Goal: Contribute content: Contribute content

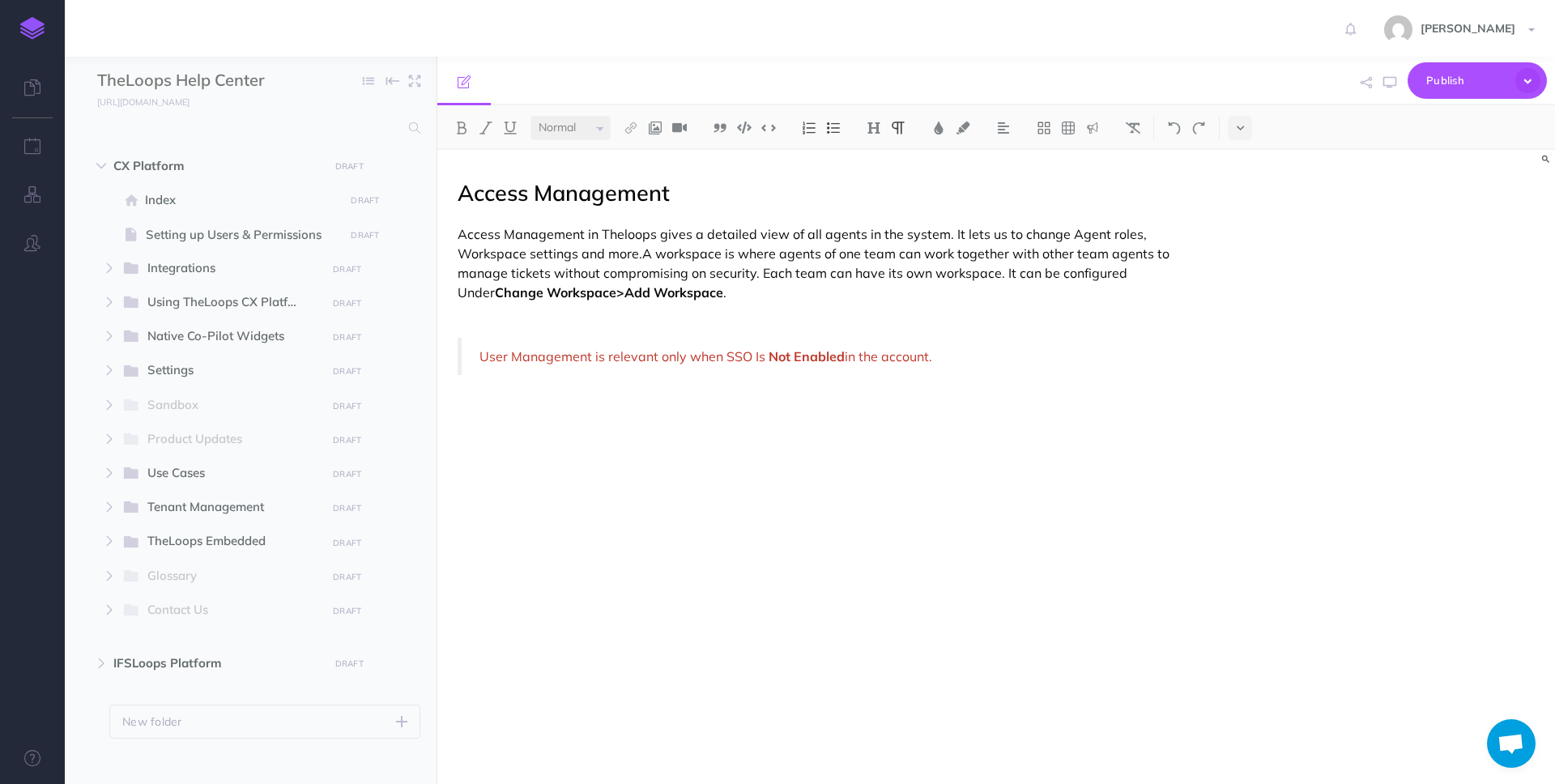
select select "null"
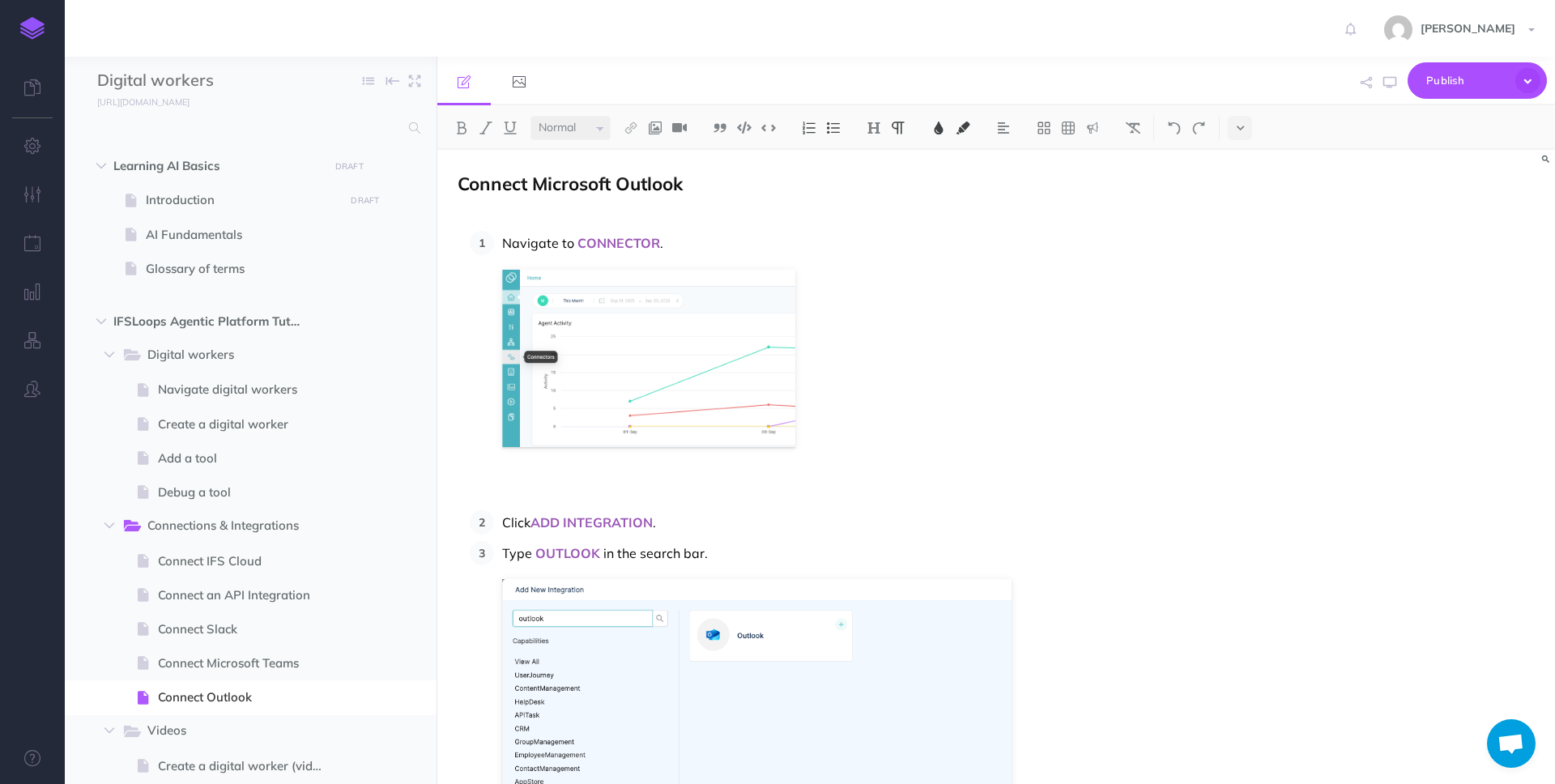
select select "null"
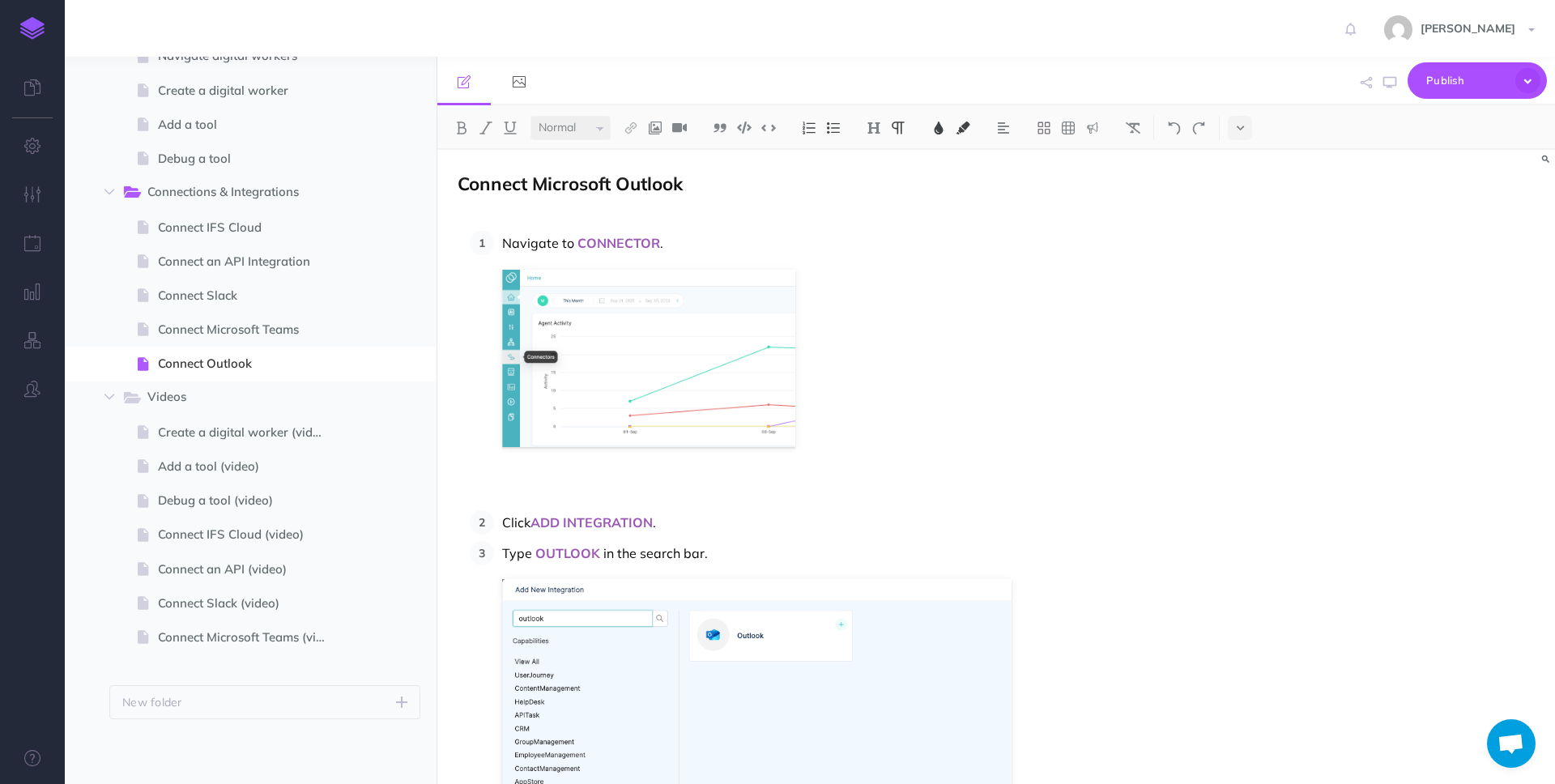
scroll to position [755, 0]
click at [231, 439] on span "Create a digital worker (video)" at bounding box center [248, 432] width 182 height 19
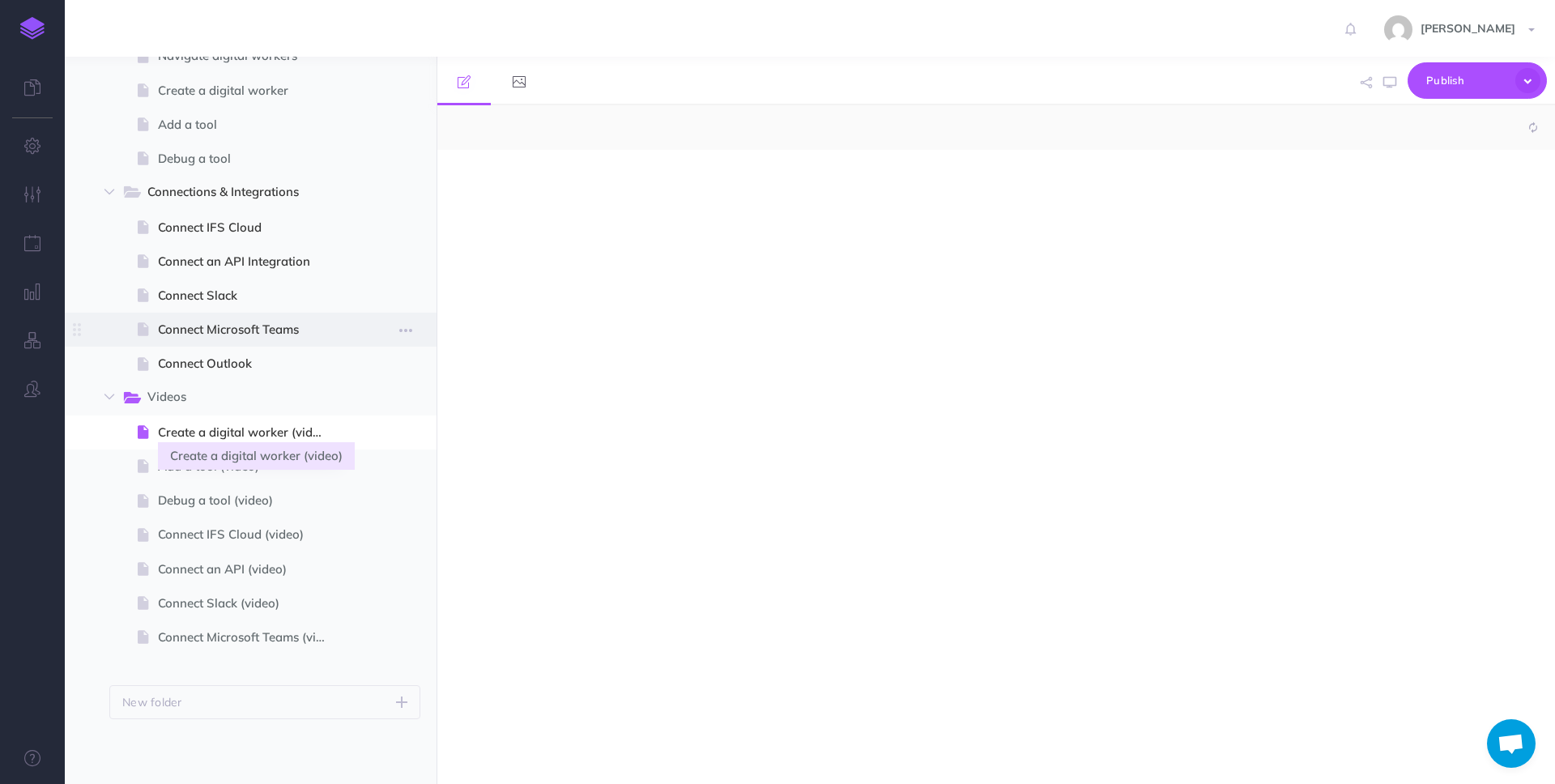
select select "null"
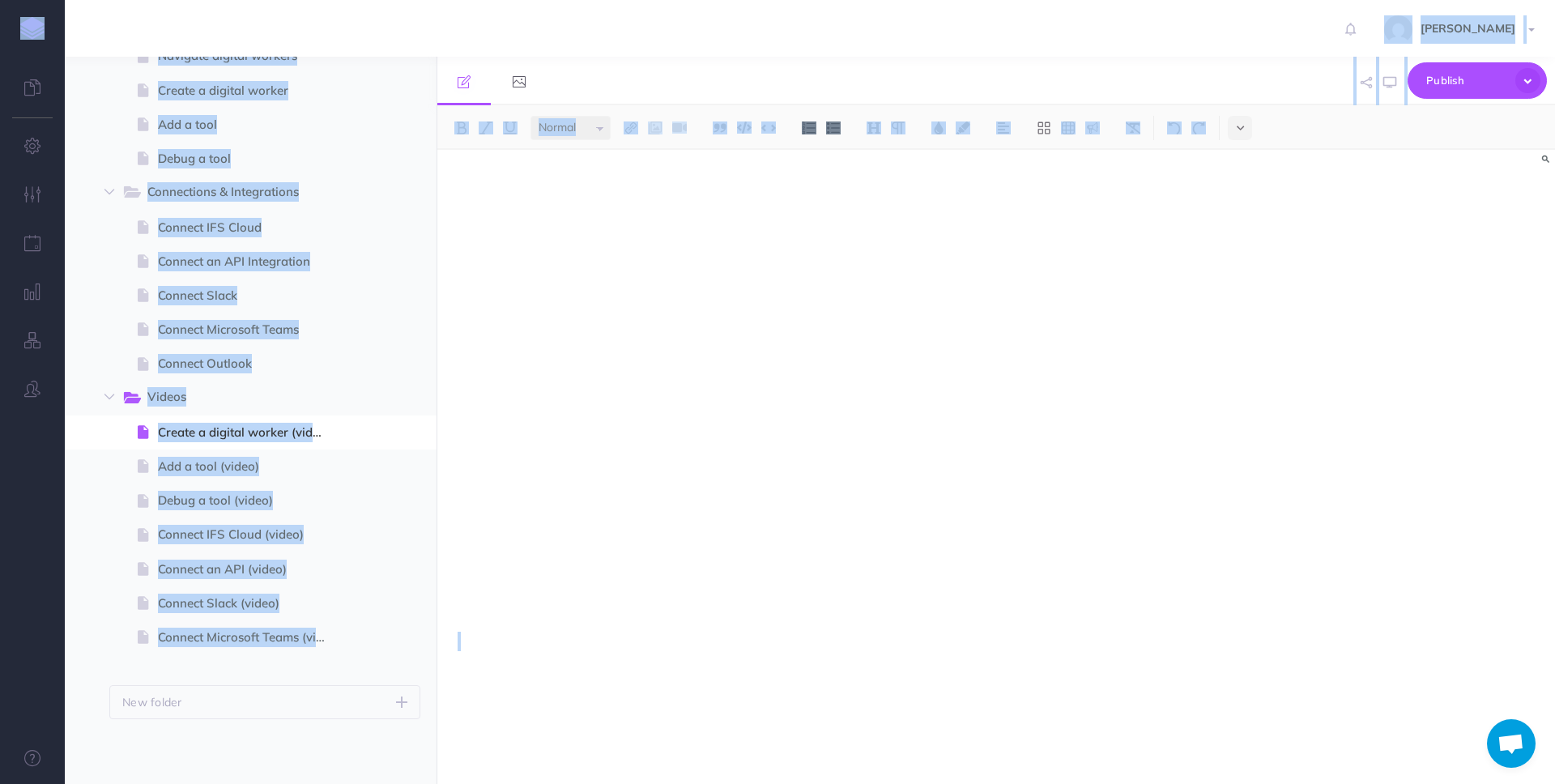
click at [1324, 413] on div at bounding box center [996, 466] width 1117 height 634
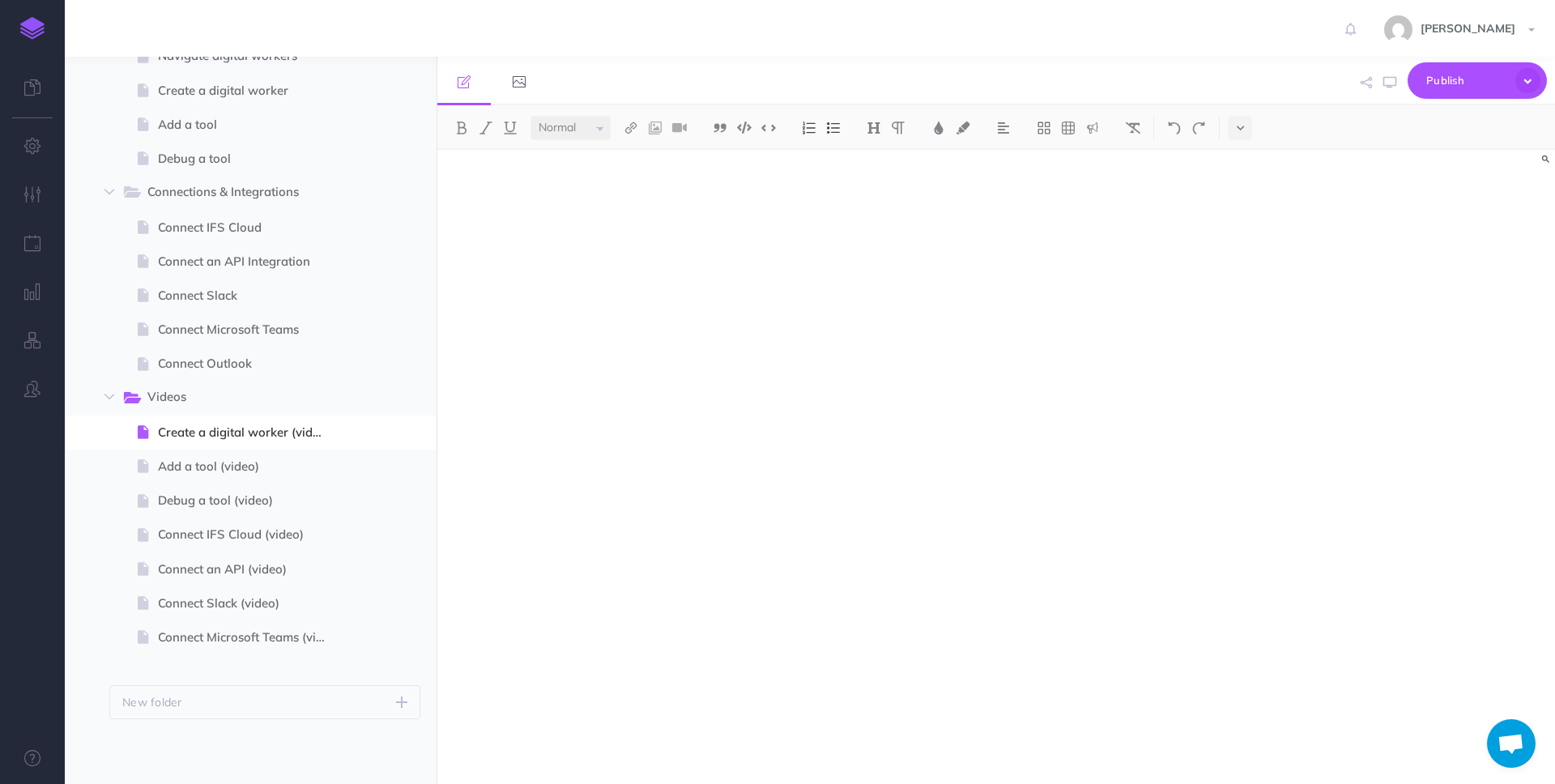
click at [1308, 409] on div at bounding box center [996, 466] width 1117 height 634
click at [1021, 629] on div at bounding box center [829, 402] width 742 height 458
click at [786, 654] on div at bounding box center [829, 458] width 782 height 617
copy iframe
click at [584, 647] on p at bounding box center [829, 641] width 742 height 19
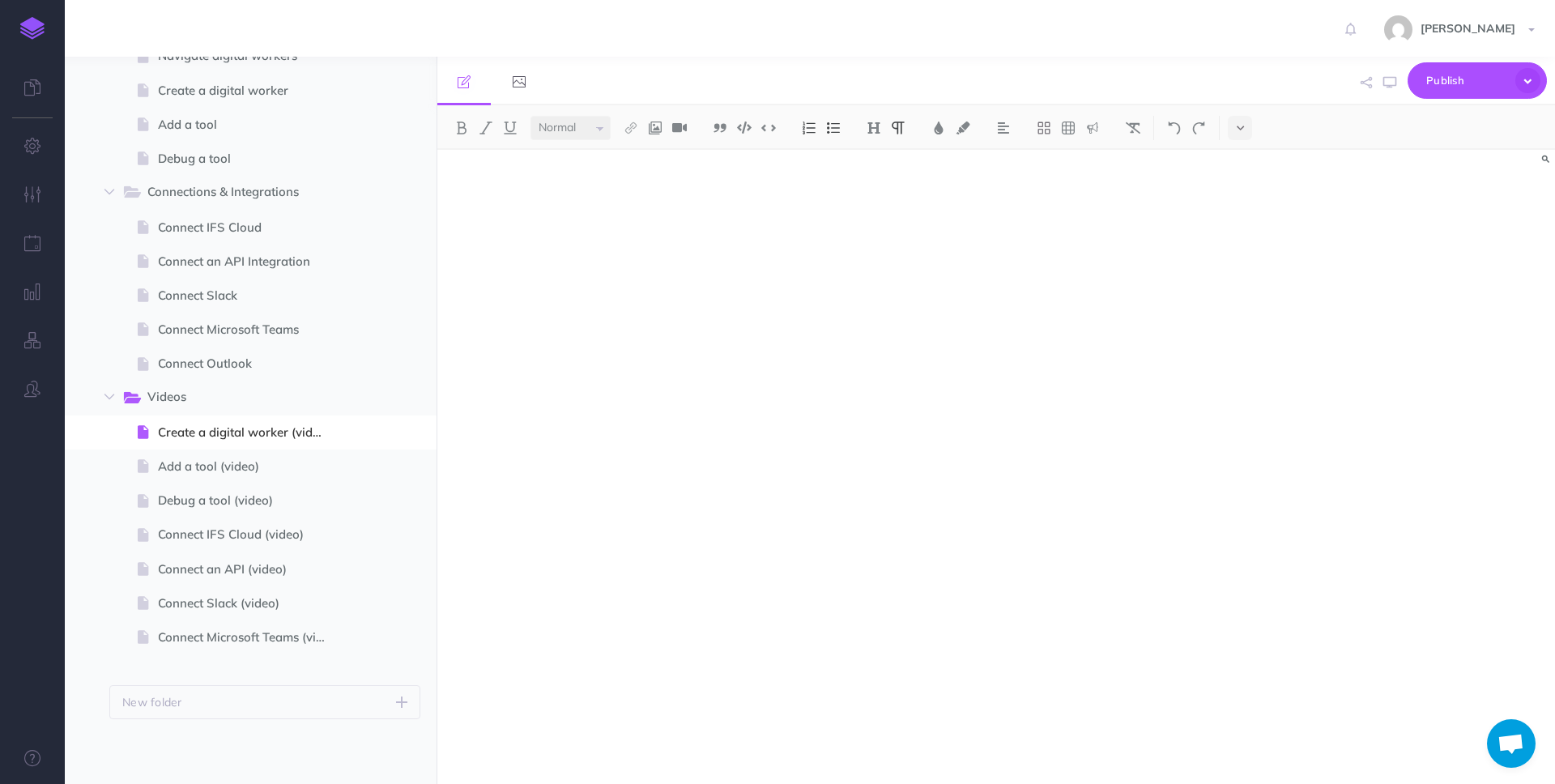
drag, startPoint x: 584, startPoint y: 638, endPoint x: 459, endPoint y: 175, distance: 479.6
click at [459, 175] on div at bounding box center [829, 458] width 782 height 617
copy iframe
click at [574, 657] on div at bounding box center [829, 458] width 782 height 617
click at [193, 502] on span "Debug a tool (video)" at bounding box center [248, 500] width 182 height 19
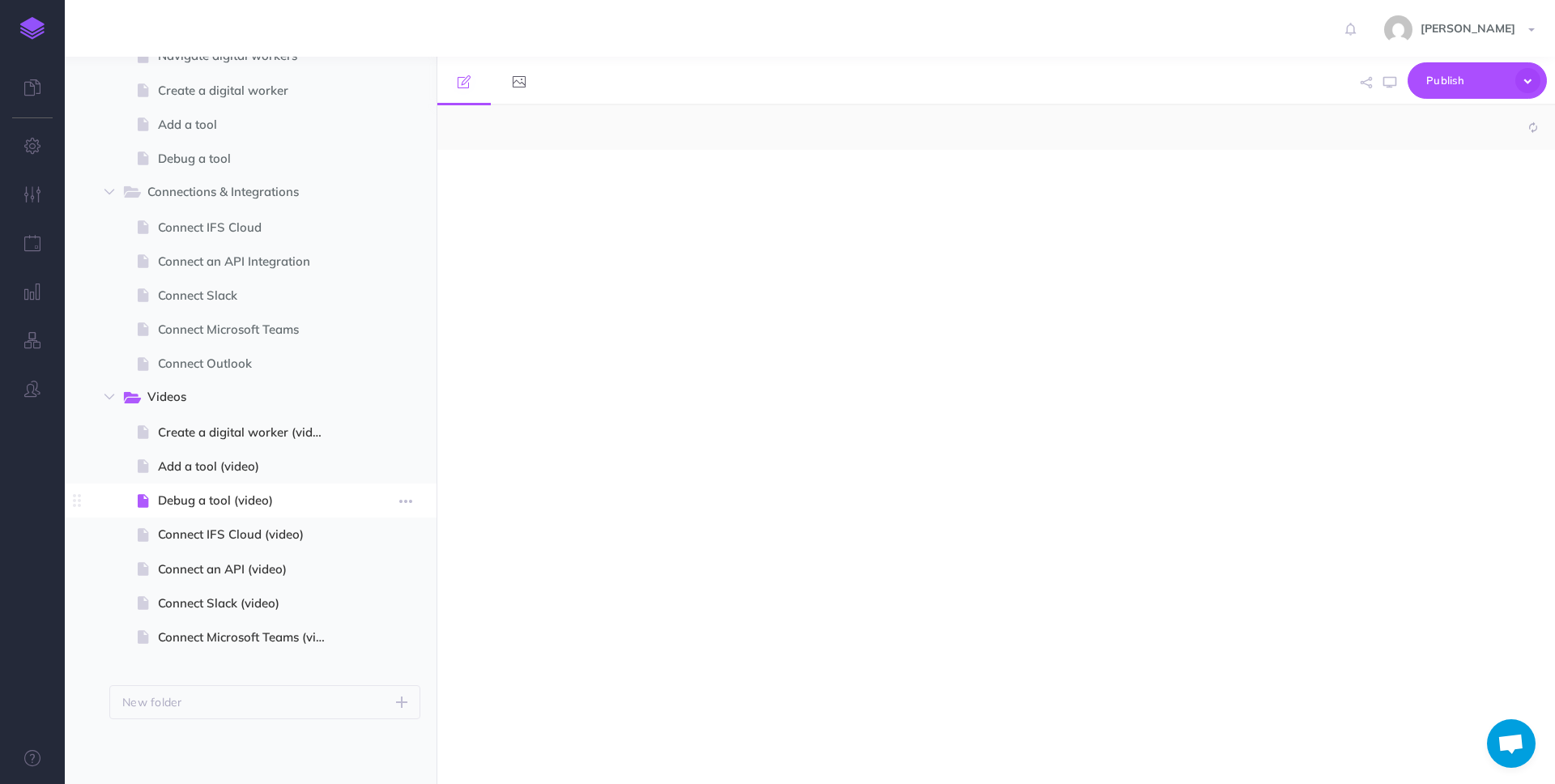
select select "null"
click at [552, 650] on div at bounding box center [829, 458] width 782 height 617
copy iframe
drag, startPoint x: 557, startPoint y: 665, endPoint x: 450, endPoint y: 123, distance: 552.5
click at [450, 123] on div "Small Normal Large H1 H2 H3 H4 Block container Inline container Card Media libr…" at bounding box center [996, 444] width 1117 height 678
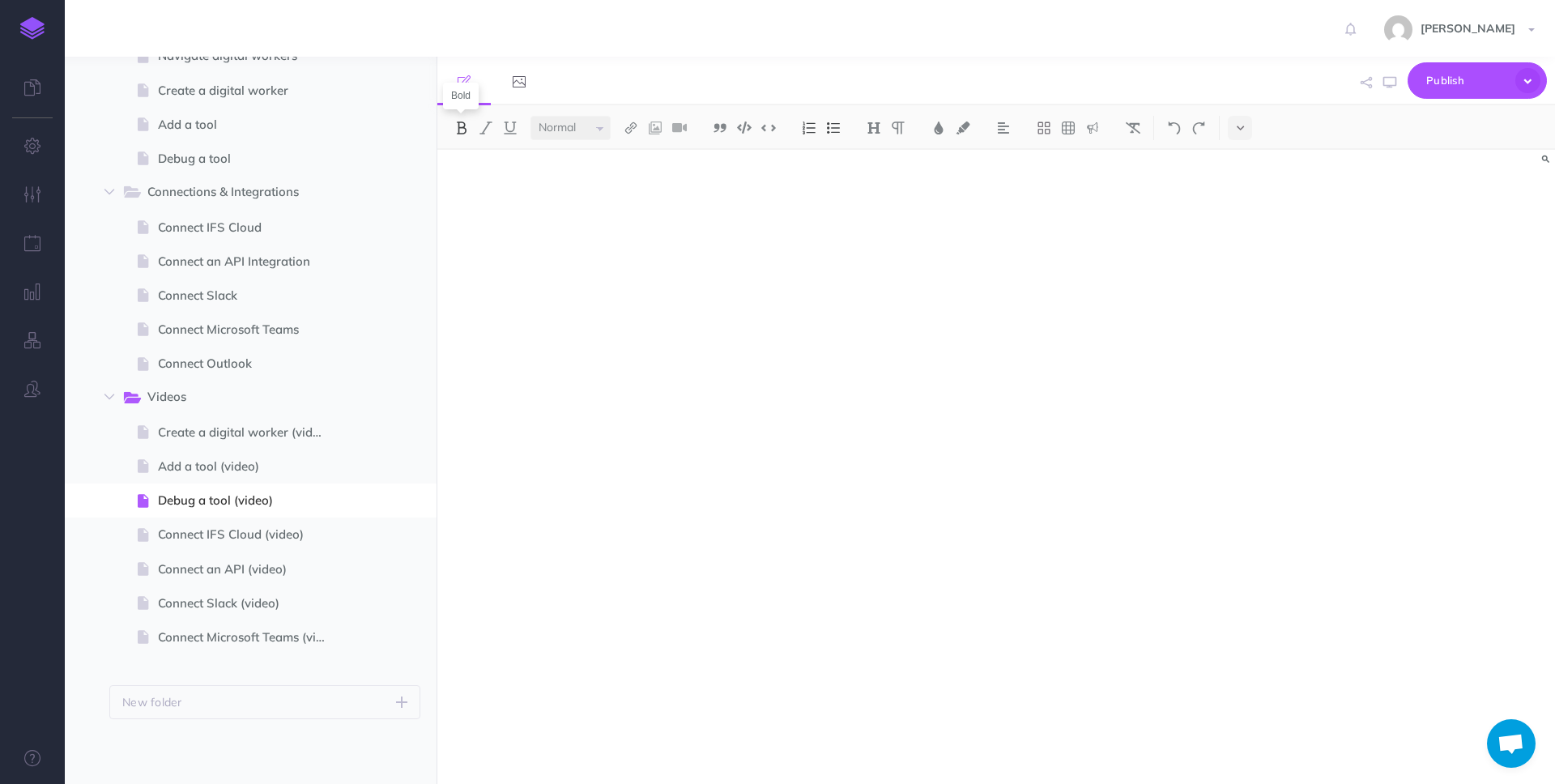
copy iframe
click at [228, 464] on span "Add a tool (video)" at bounding box center [248, 466] width 182 height 19
select select "null"
click at [644, 689] on div at bounding box center [829, 458] width 782 height 617
copy iframe
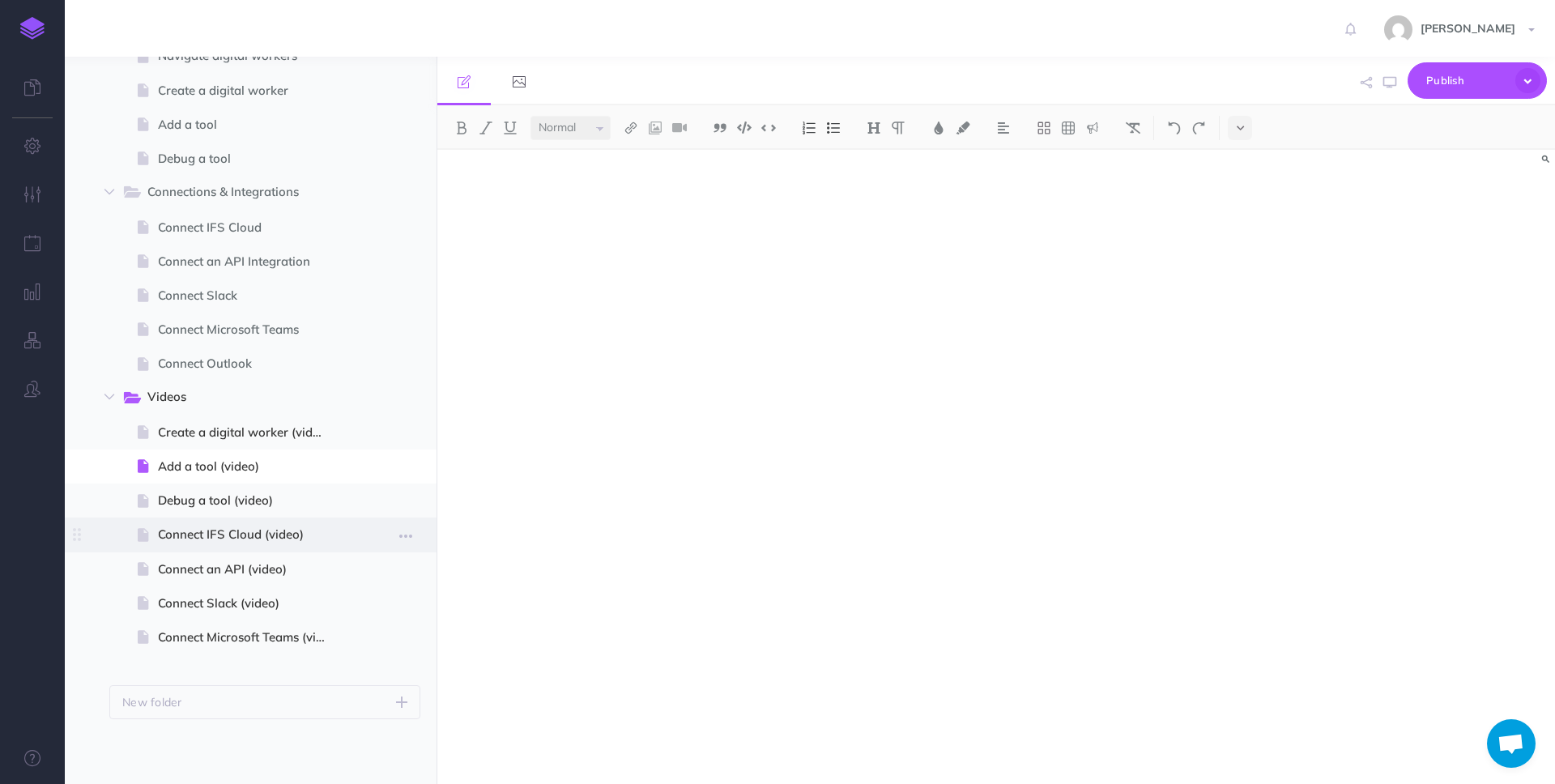
click at [222, 530] on span "Connect IFS Cloud (video)" at bounding box center [248, 534] width 182 height 19
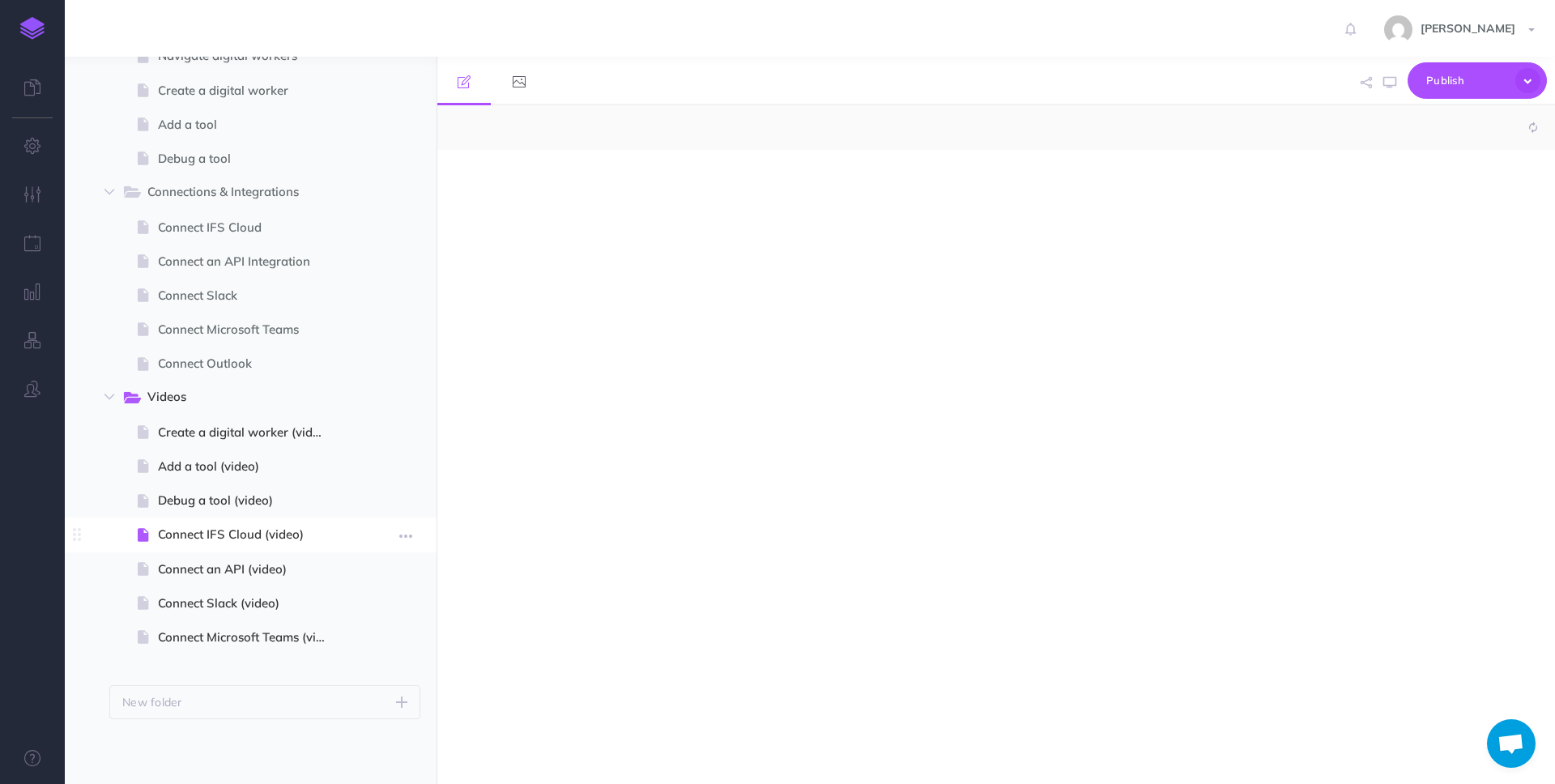
select select "null"
click at [636, 666] on div at bounding box center [829, 458] width 782 height 617
copy iframe
click at [536, 660] on div at bounding box center [829, 458] width 782 height 617
copy iframe
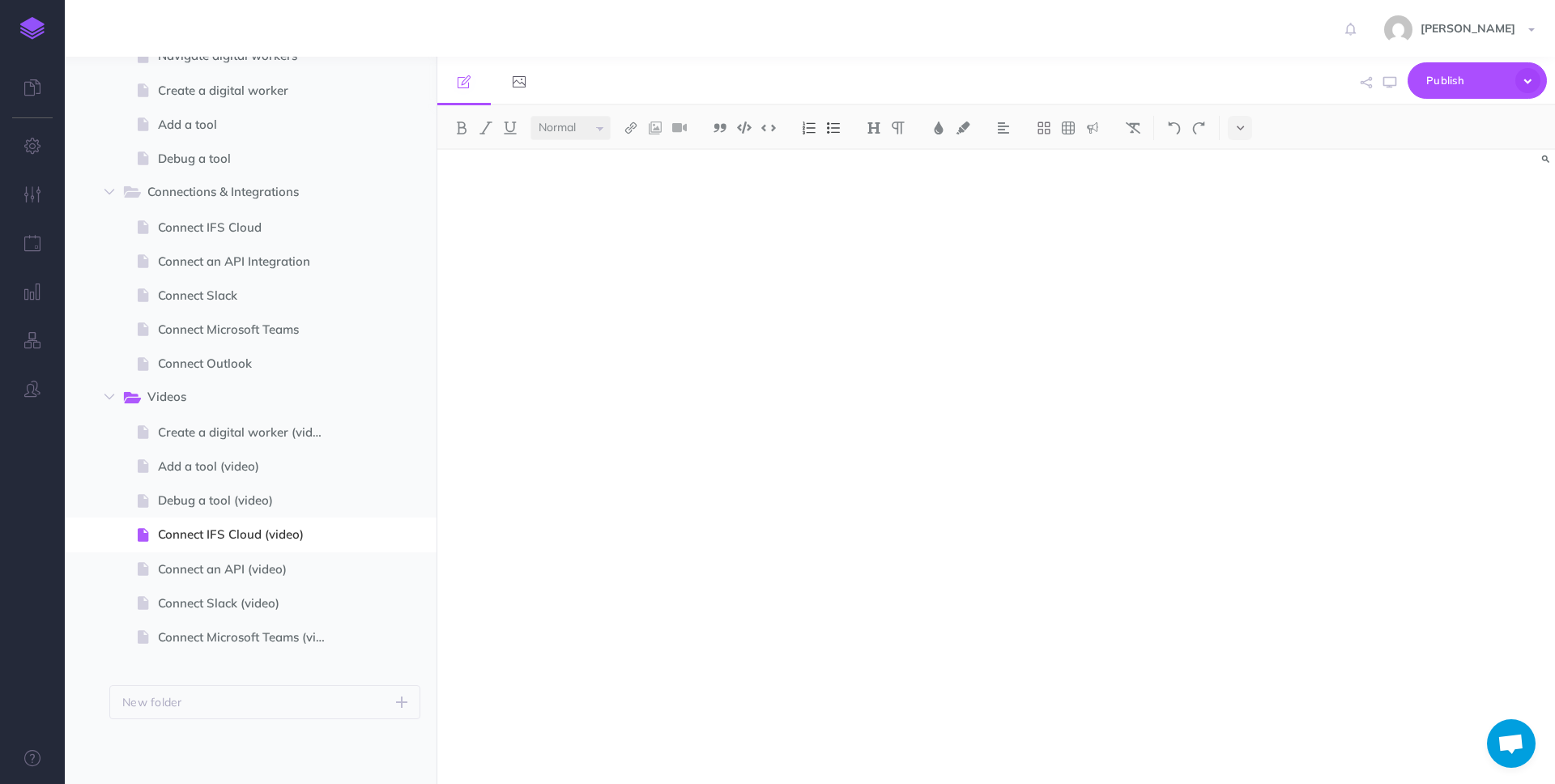
scroll to position [755, 0]
click at [227, 625] on span at bounding box center [250, 637] width 372 height 34
select select "null"
click at [226, 563] on span "Connect an API (video)" at bounding box center [248, 569] width 182 height 19
select select "null"
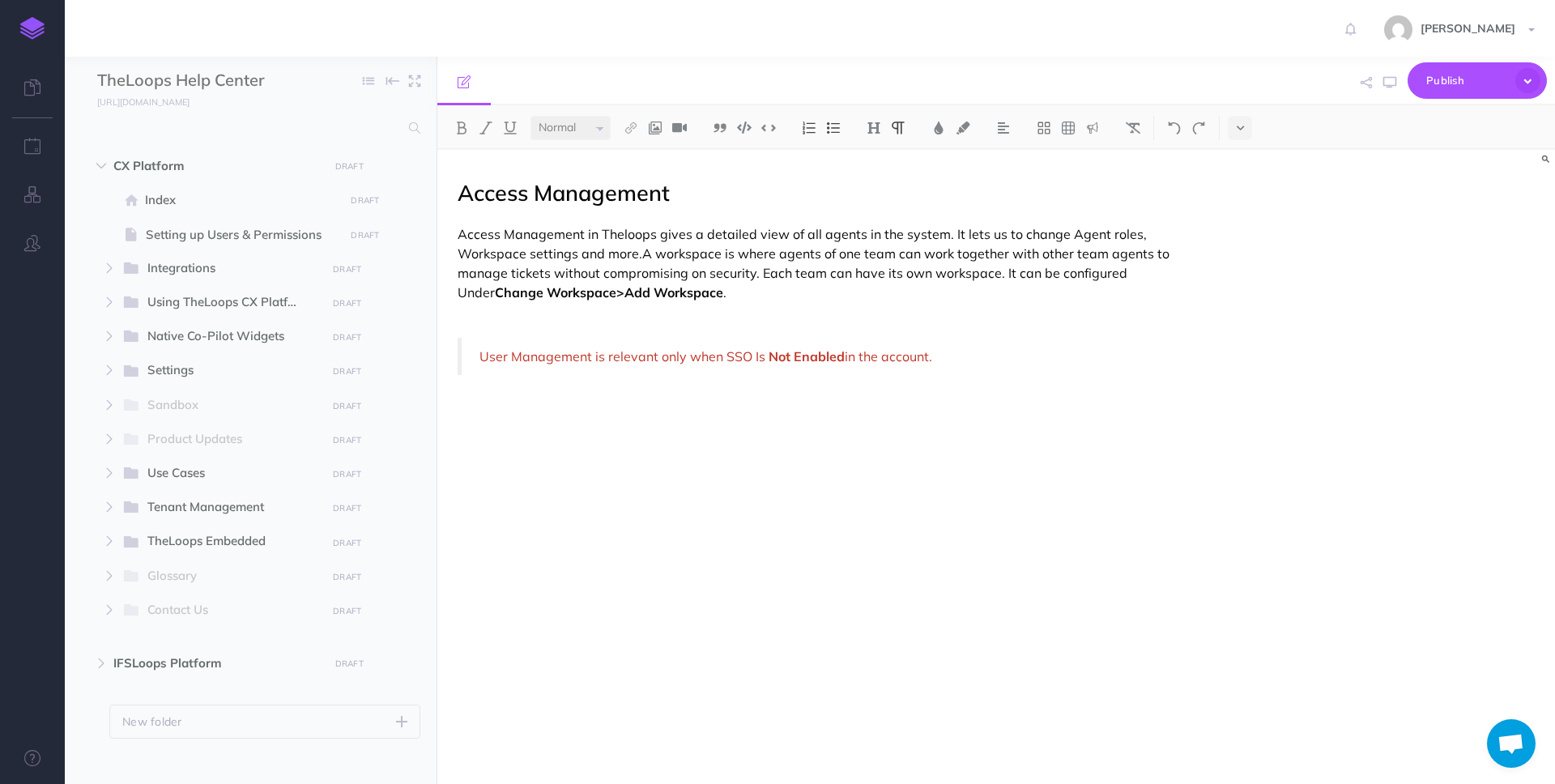
select select "null"
click at [100, 663] on icon "button" at bounding box center [101, 663] width 10 height 10
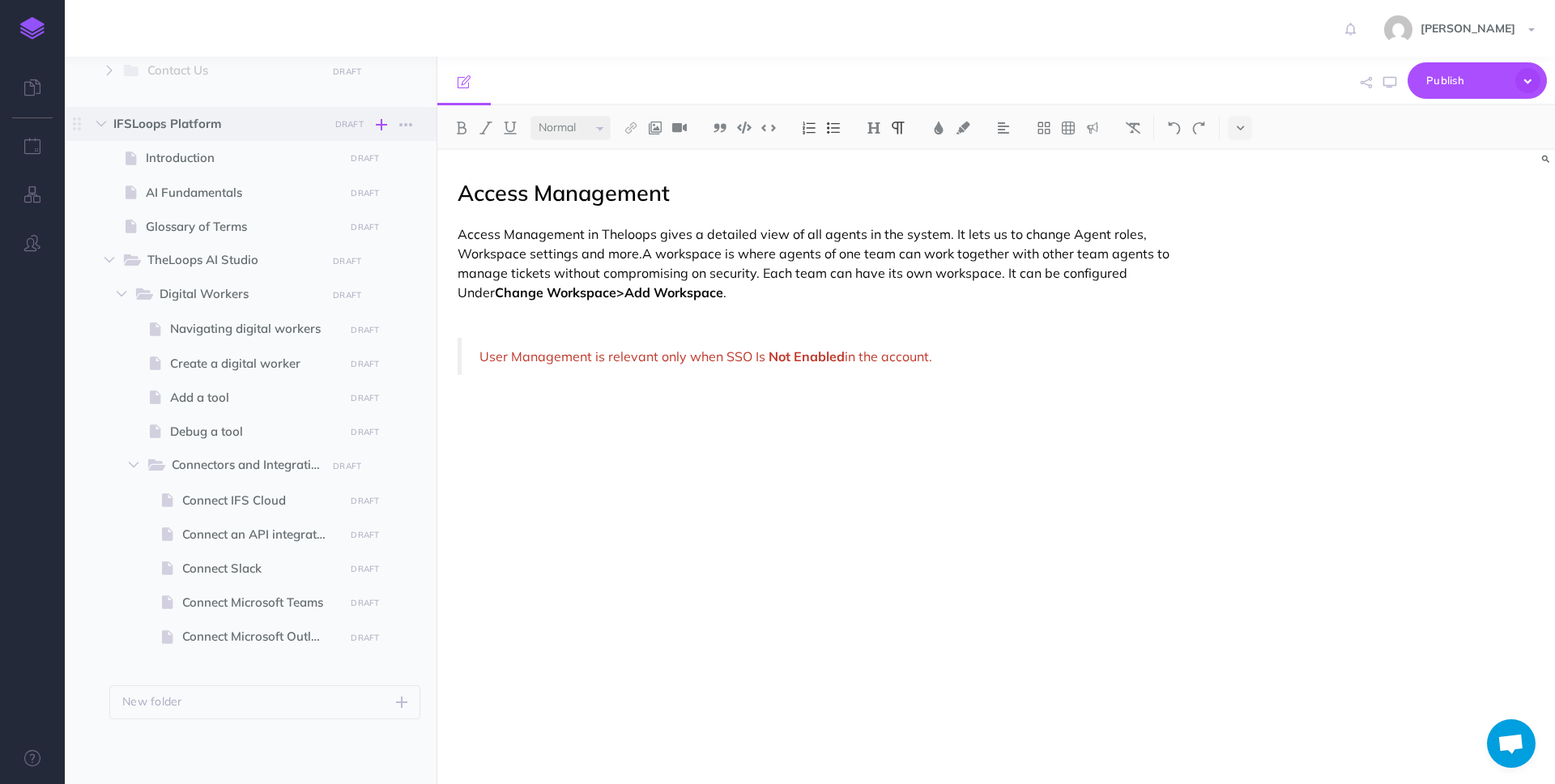
click at [380, 129] on icon "button" at bounding box center [382, 125] width 11 height 19
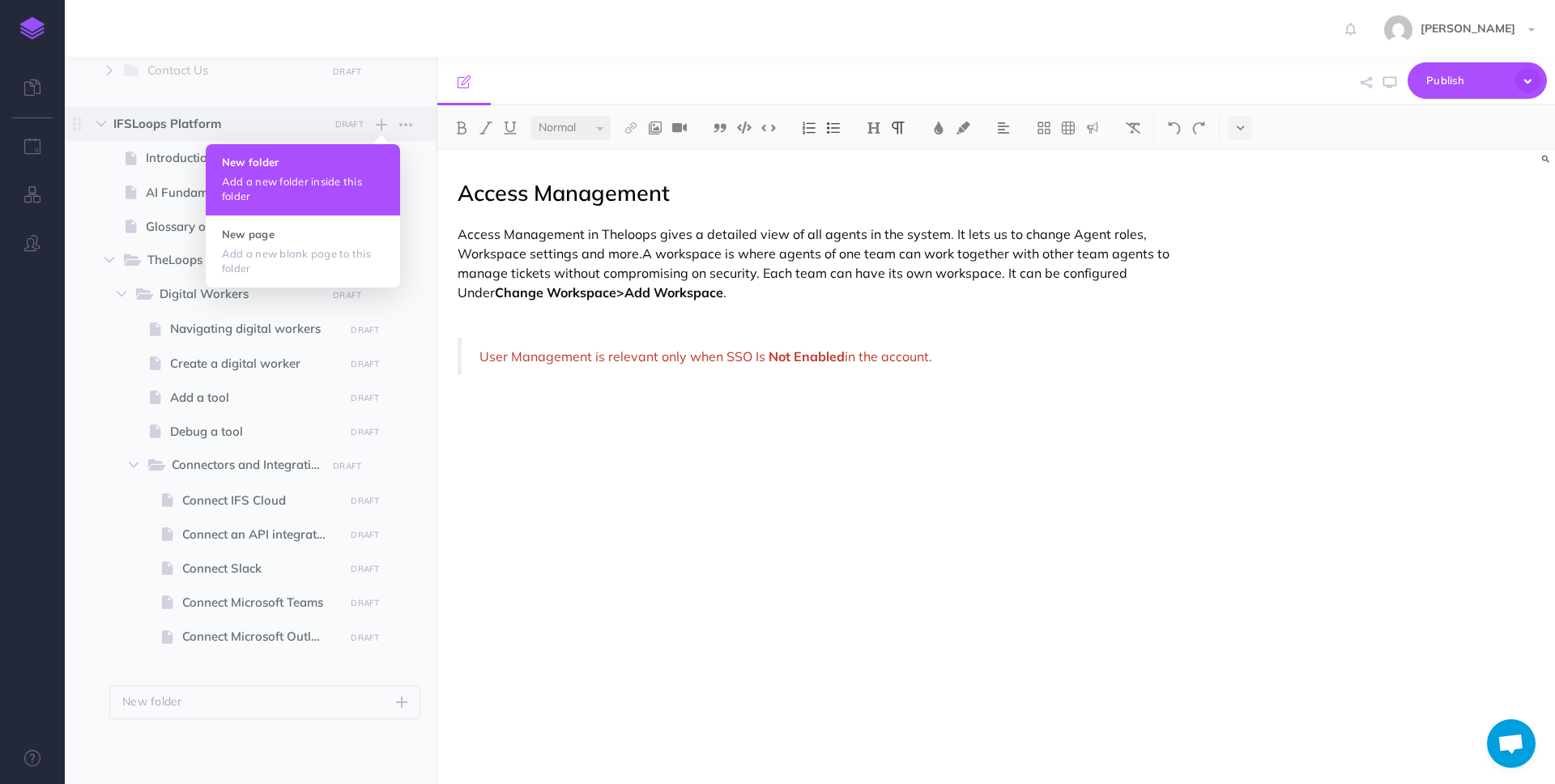
click at [313, 165] on h4 "New folder" at bounding box center [303, 162] width 162 height 11
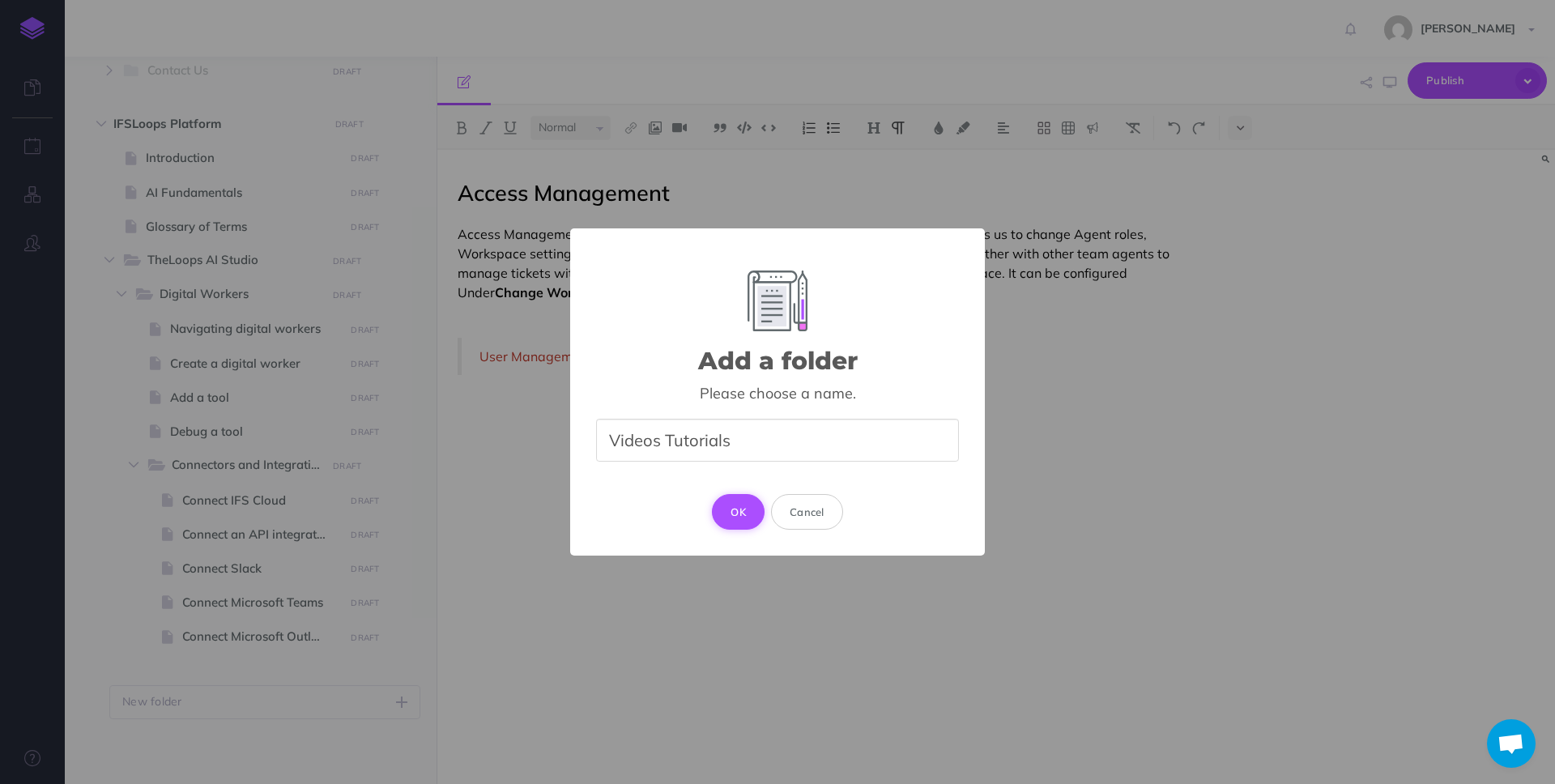
type input "Videos Tutorials"
click at [735, 503] on button "OK" at bounding box center [738, 511] width 52 height 35
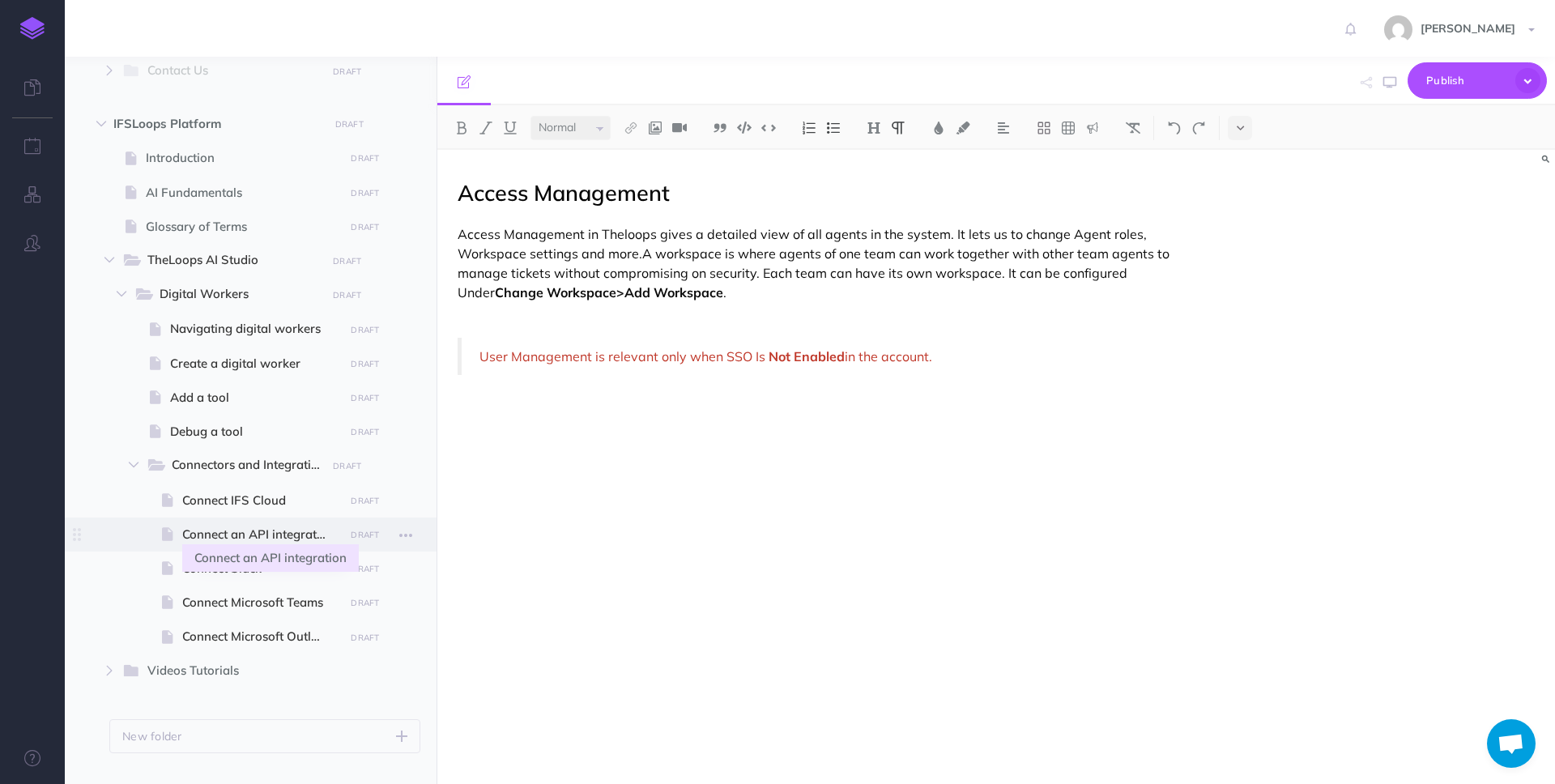
scroll to position [574, 0]
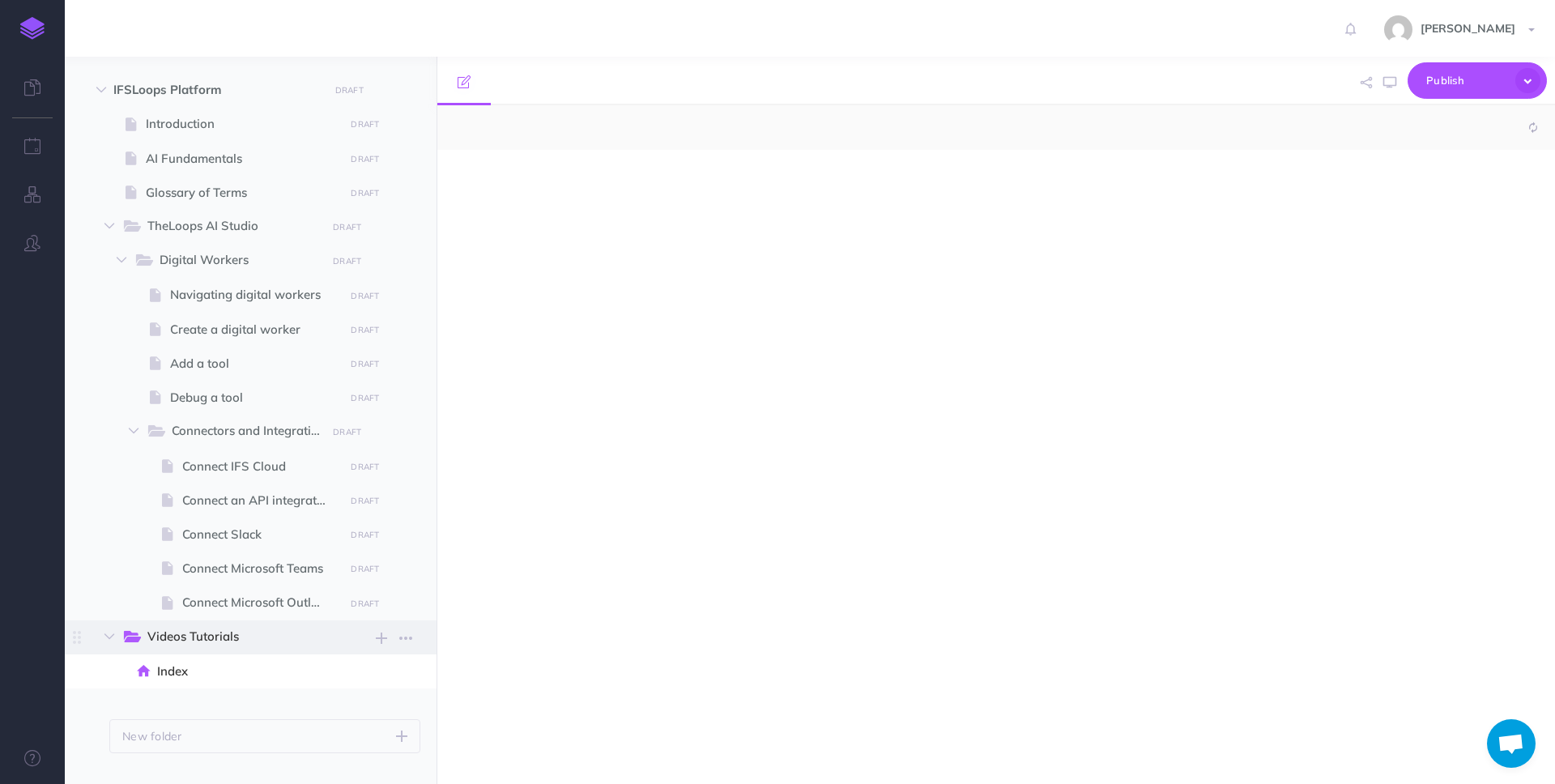
select select "null"
click at [379, 639] on icon "button" at bounding box center [382, 637] width 11 height 19
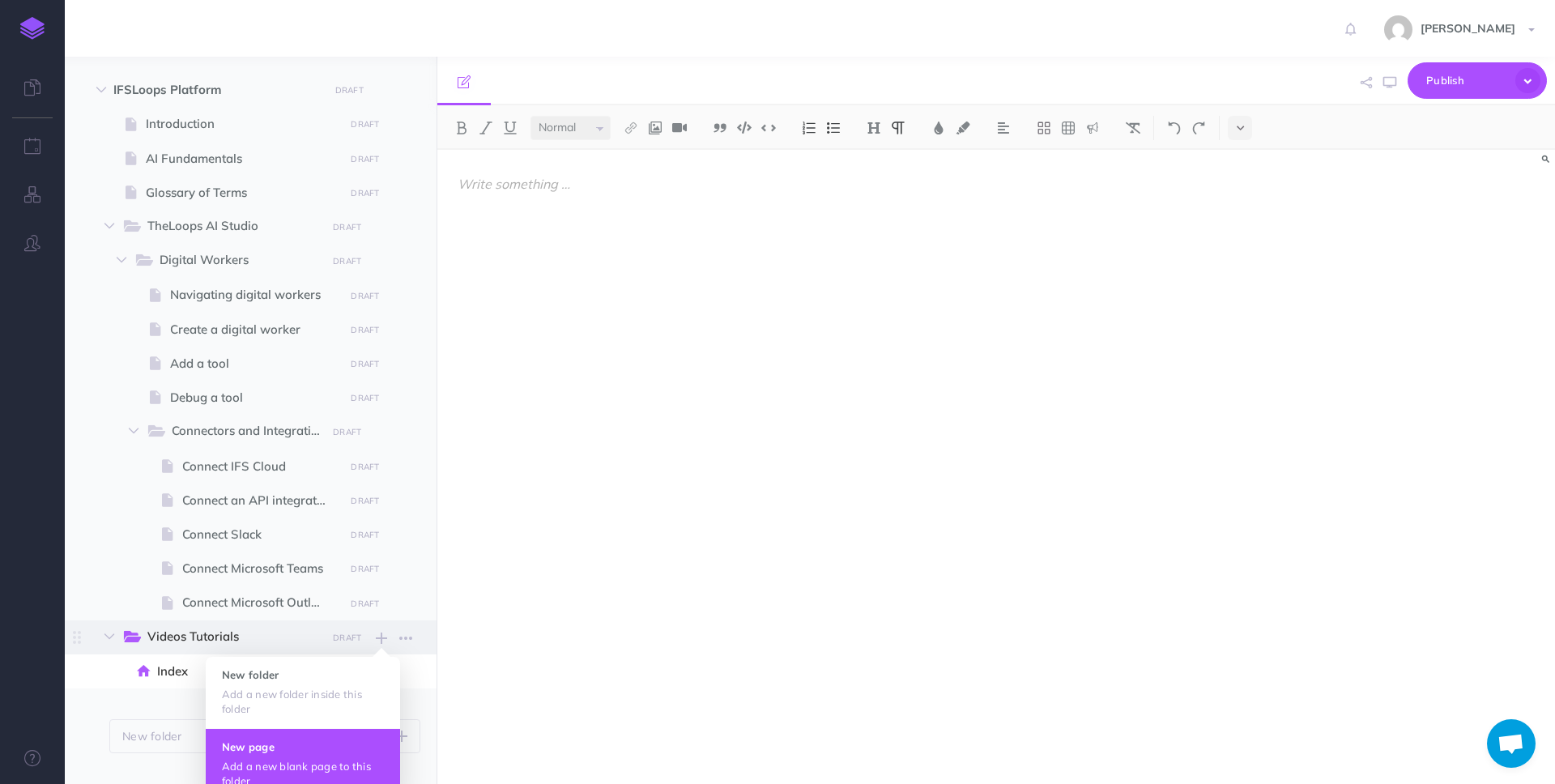
click at [309, 755] on button "New page Add a new blank page to this folder" at bounding box center [303, 764] width 194 height 72
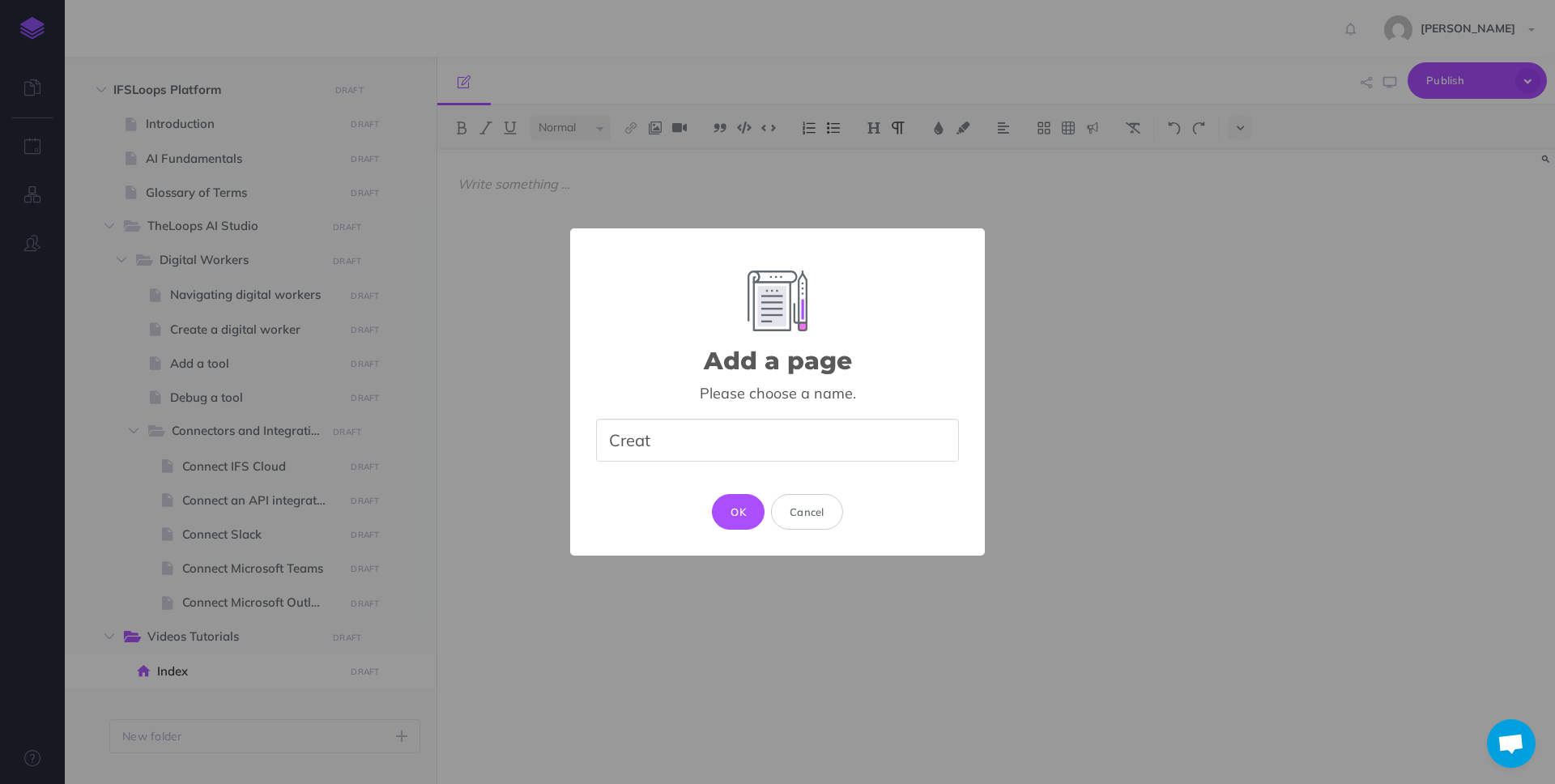
click at [742, 447] on input "Creat" at bounding box center [777, 440] width 363 height 43
type input "Create a digital worker (Video)"
click at [739, 502] on button "OK" at bounding box center [738, 511] width 52 height 35
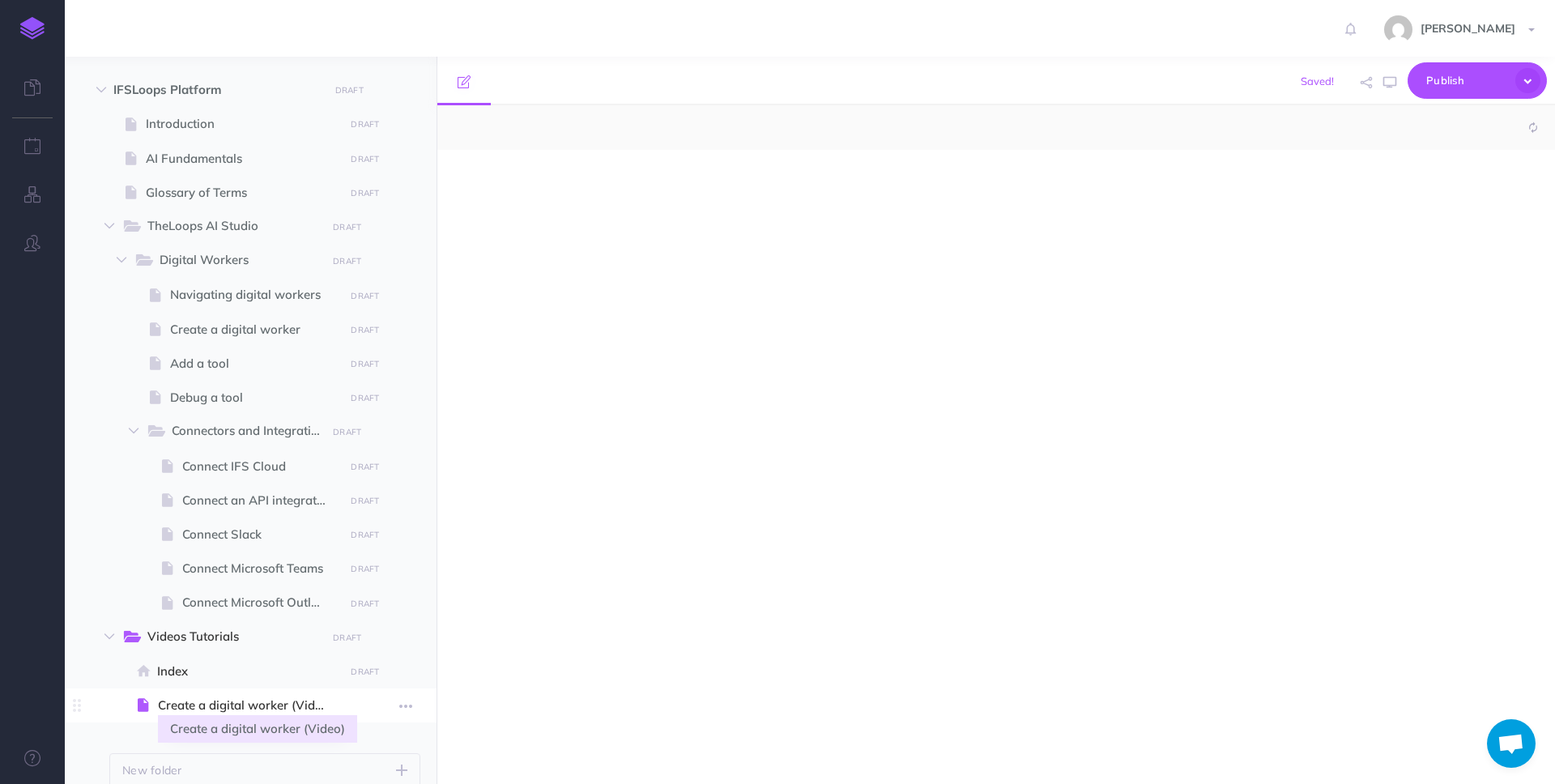
select select "null"
click at [737, 486] on div at bounding box center [829, 458] width 782 height 617
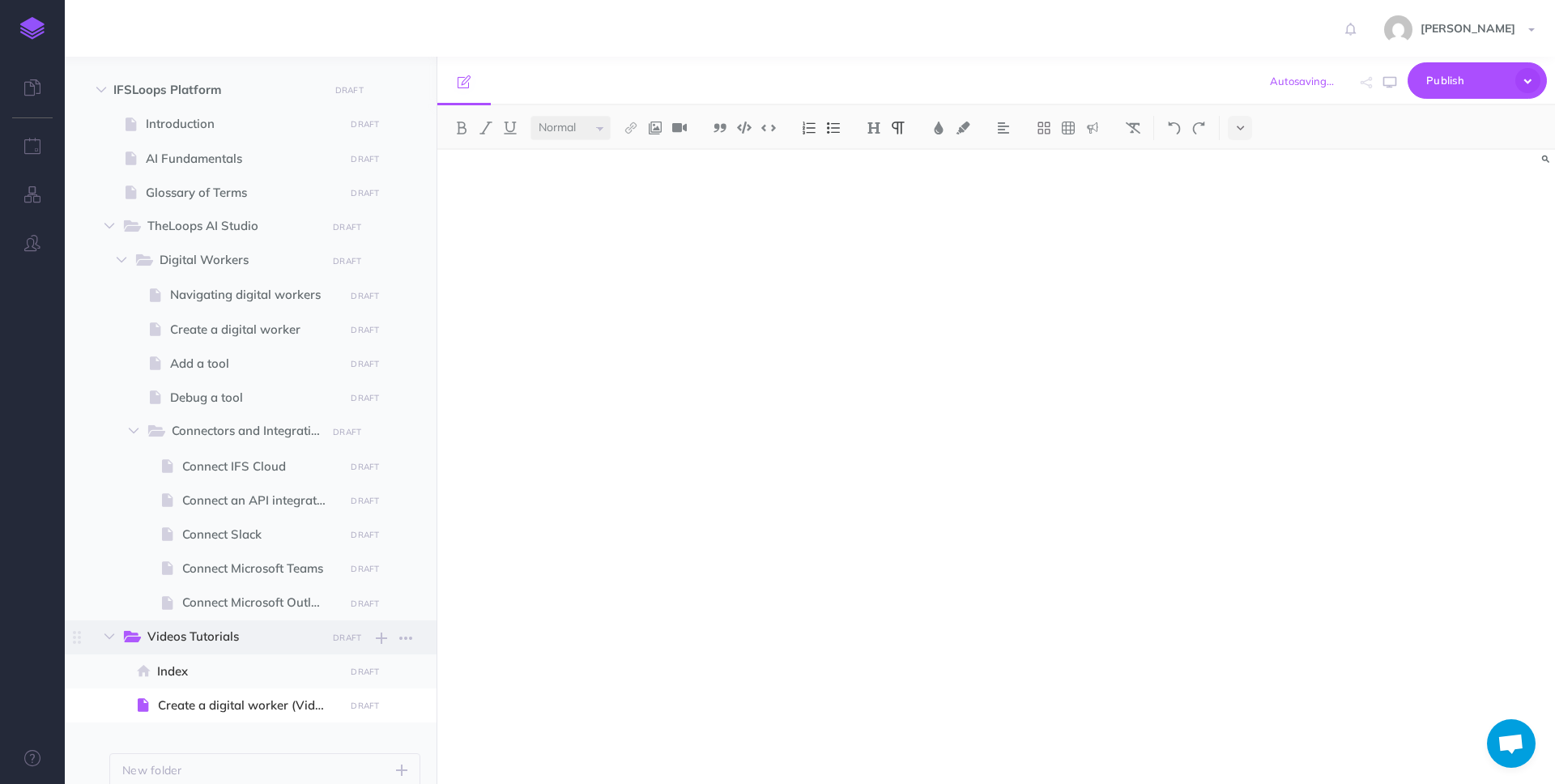
scroll to position [641, 0]
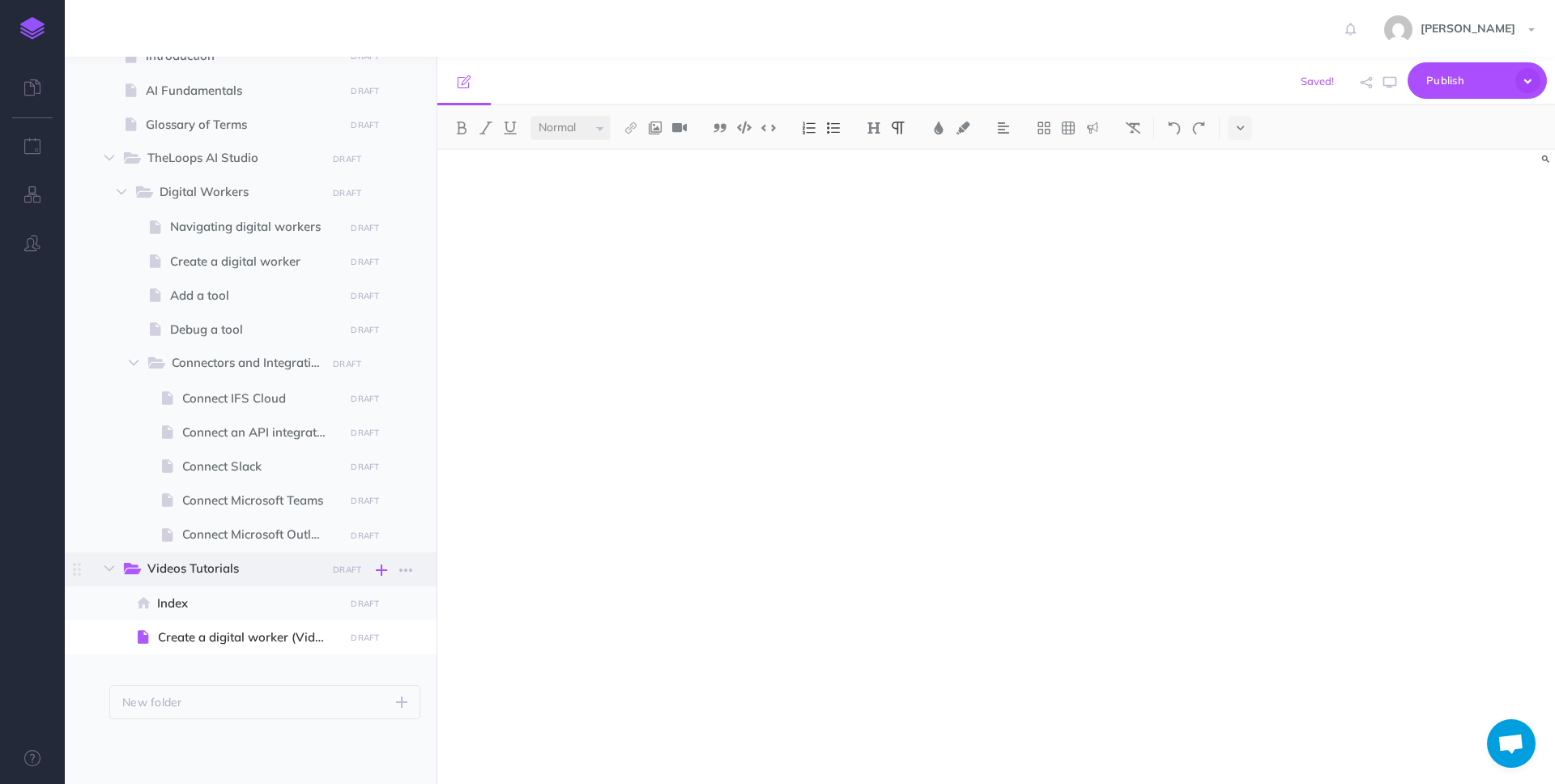
click at [381, 568] on icon "button" at bounding box center [382, 570] width 11 height 19
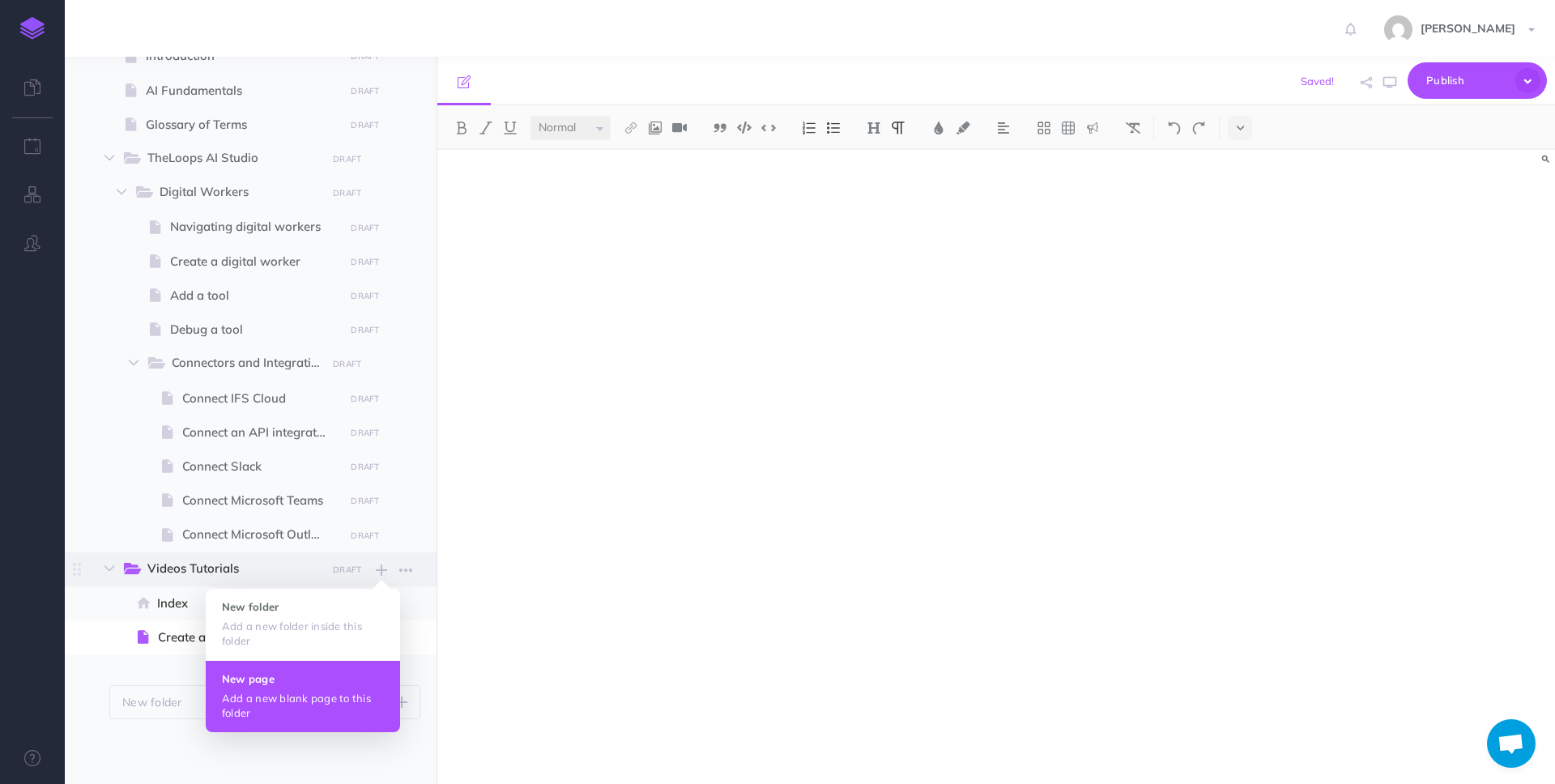
click at [311, 693] on p "Add a new blank page to this folder" at bounding box center [303, 705] width 162 height 29
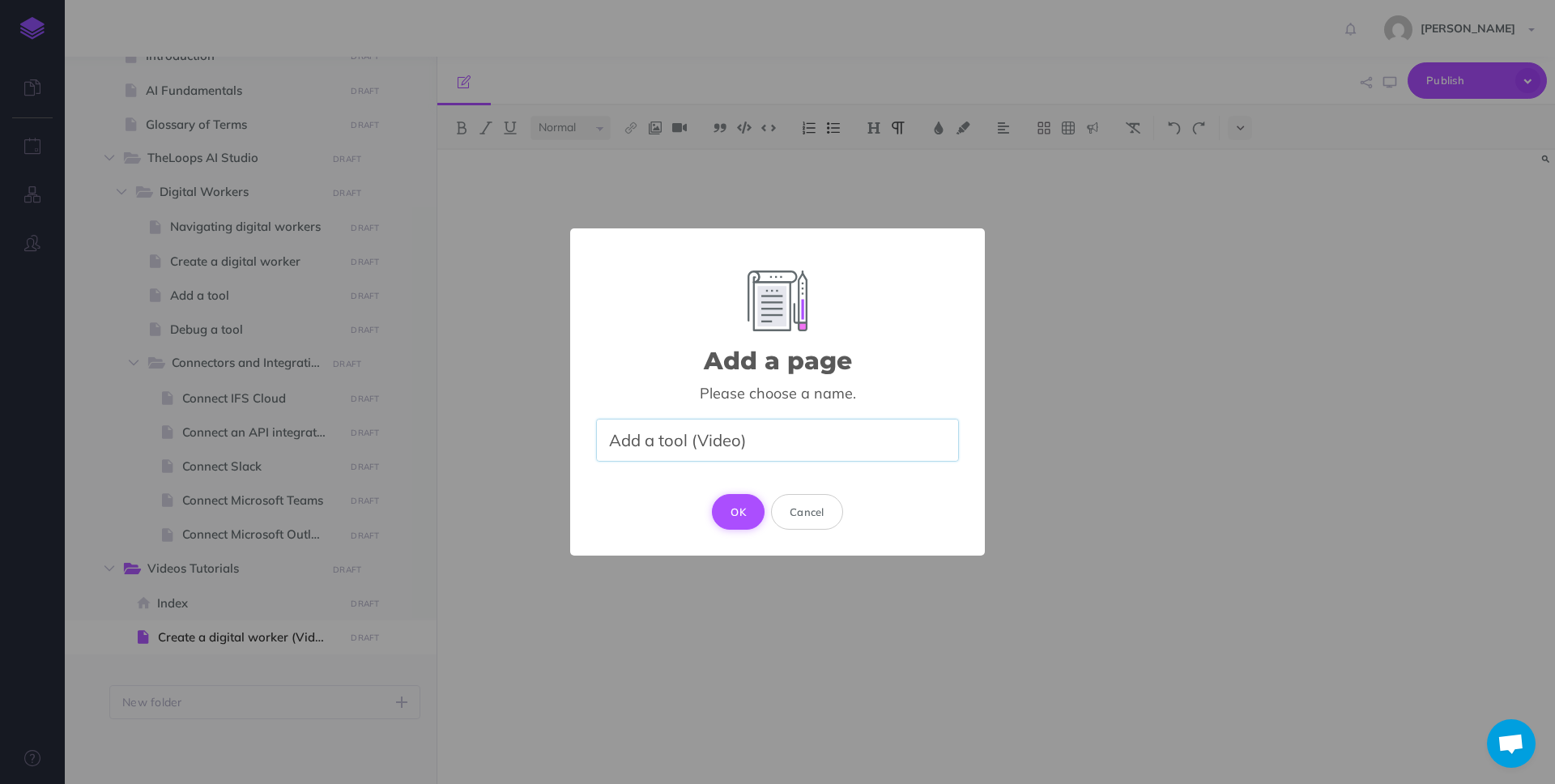
type input "Add a tool (Video)"
click at [738, 520] on button "OK" at bounding box center [738, 511] width 52 height 35
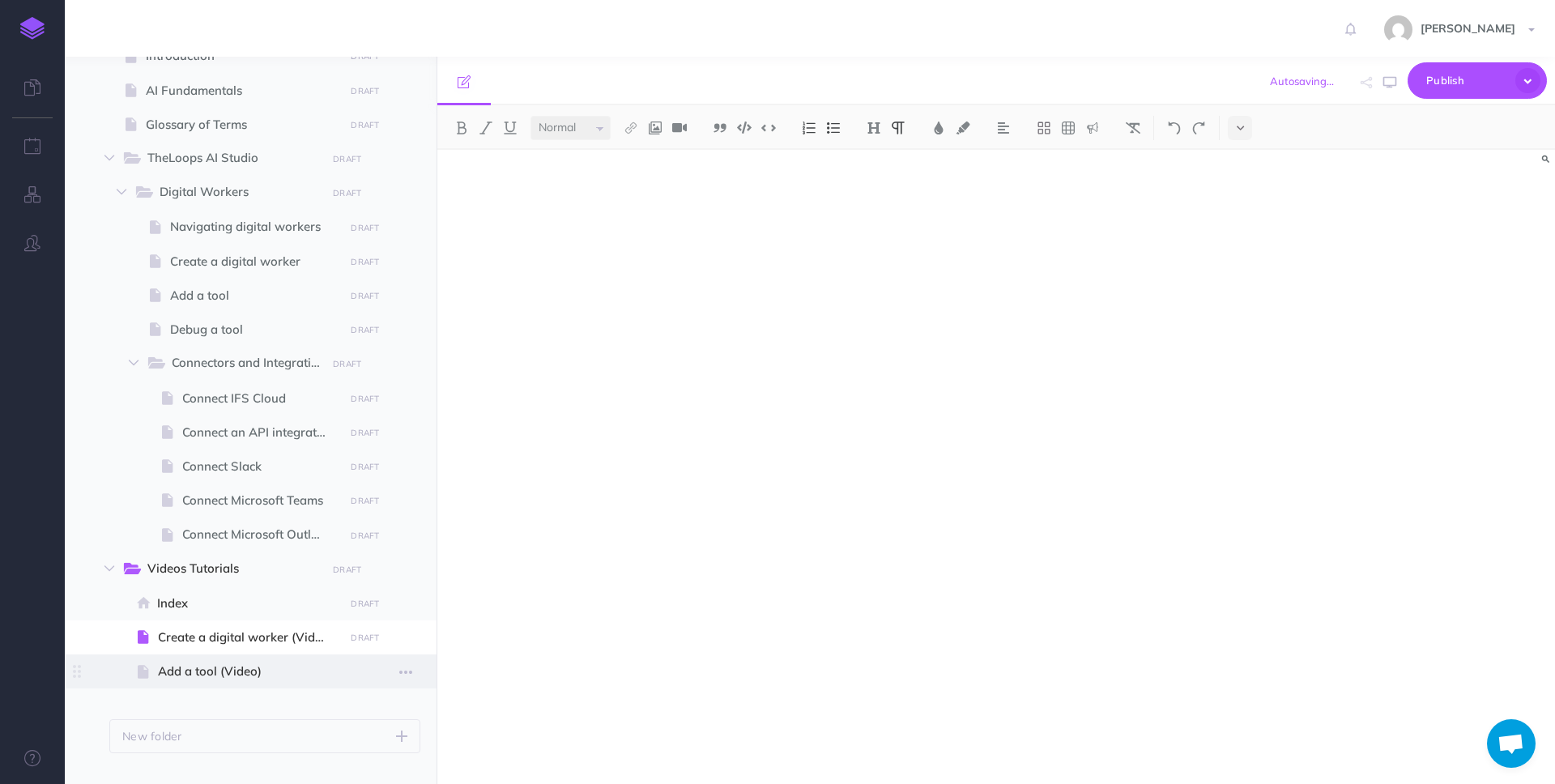
click at [219, 666] on span "Add a tool (Video)" at bounding box center [248, 671] width 182 height 19
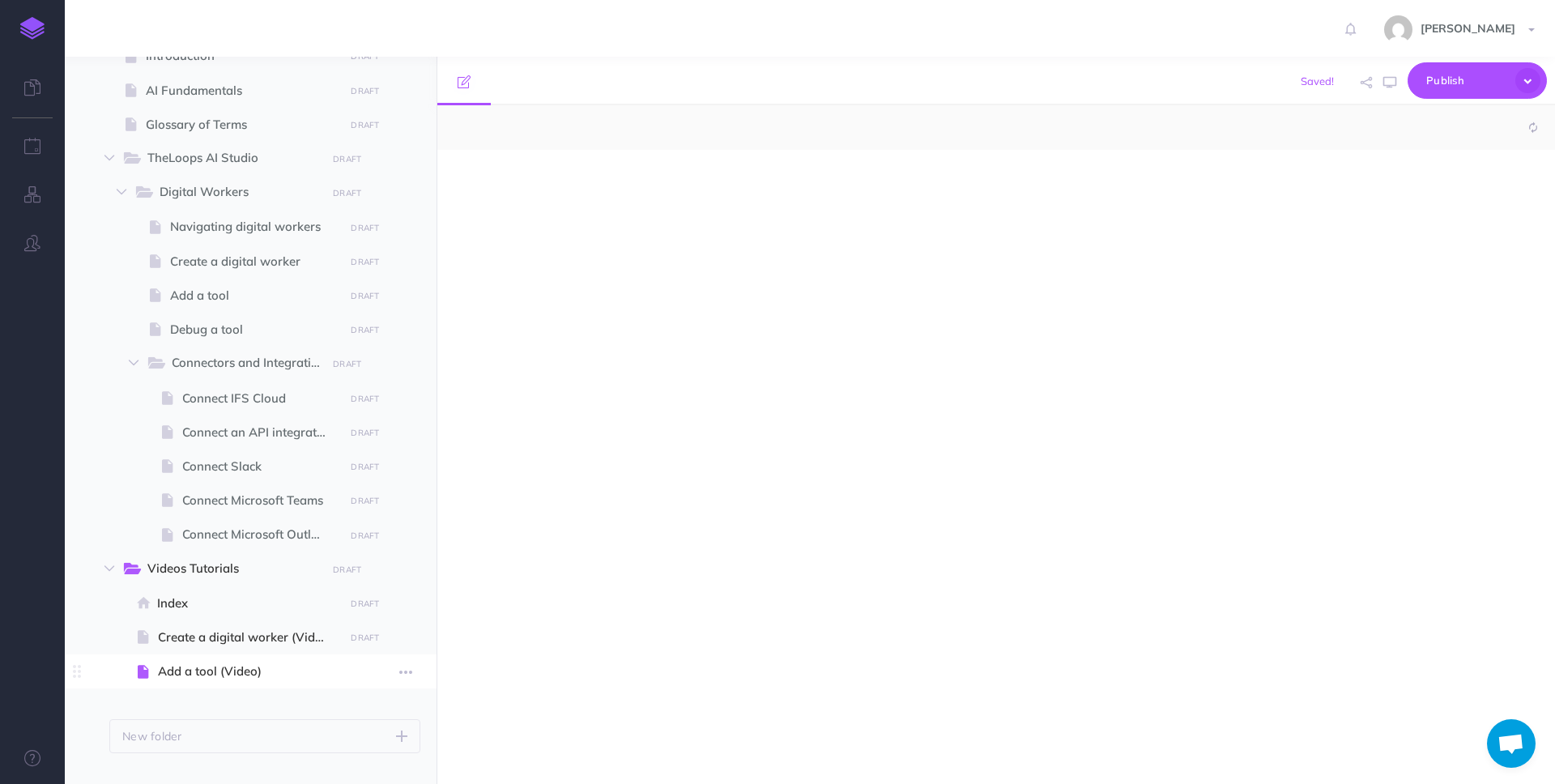
select select "null"
click at [625, 455] on div at bounding box center [829, 458] width 782 height 617
click at [401, 600] on icon "button" at bounding box center [406, 604] width 13 height 19
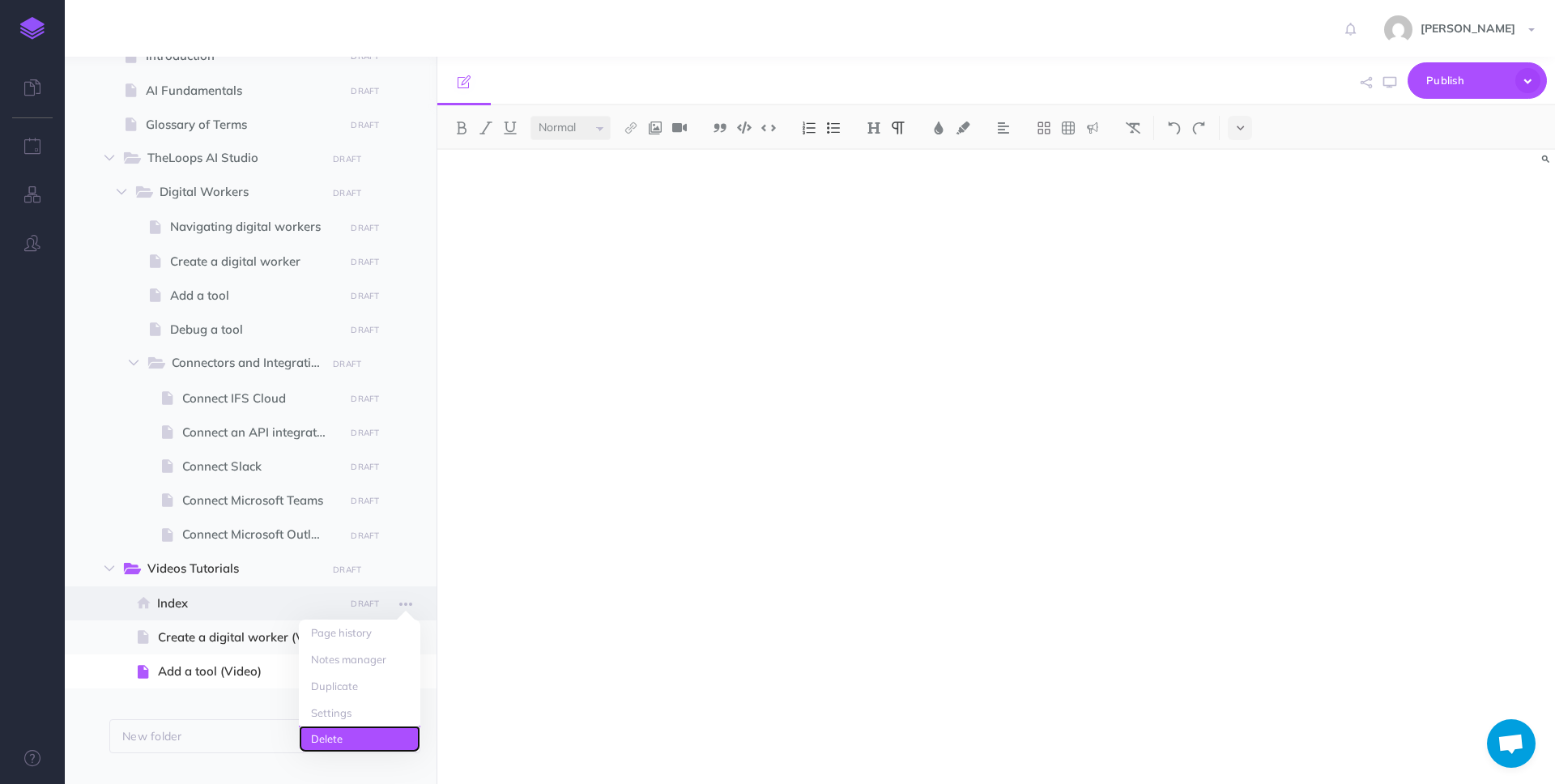
click at [353, 731] on link "Delete" at bounding box center [360, 739] width 122 height 27
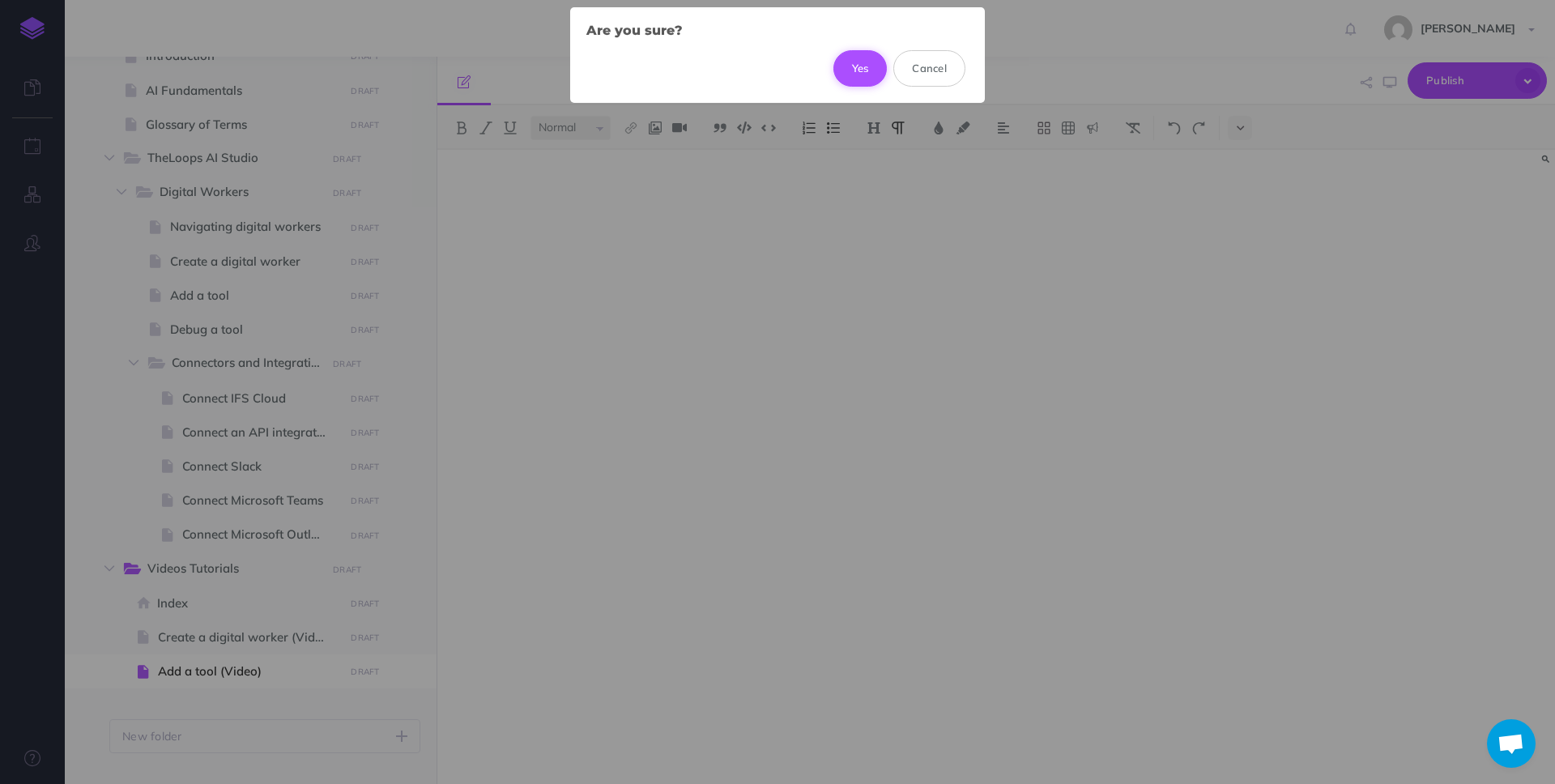
click at [858, 63] on button "Yes" at bounding box center [860, 68] width 54 height 35
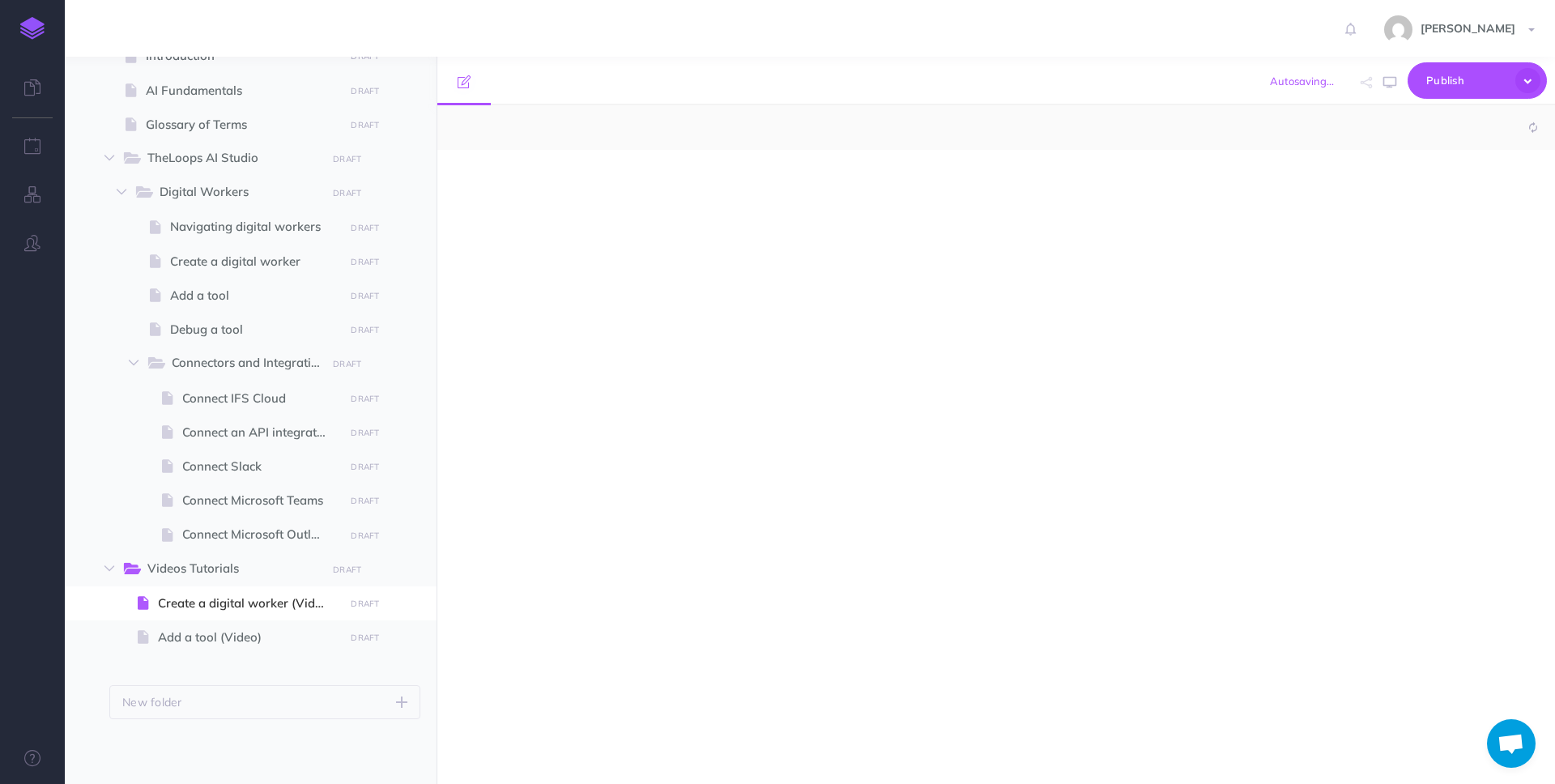
select select "null"
click at [384, 568] on icon "button" at bounding box center [382, 570] width 11 height 19
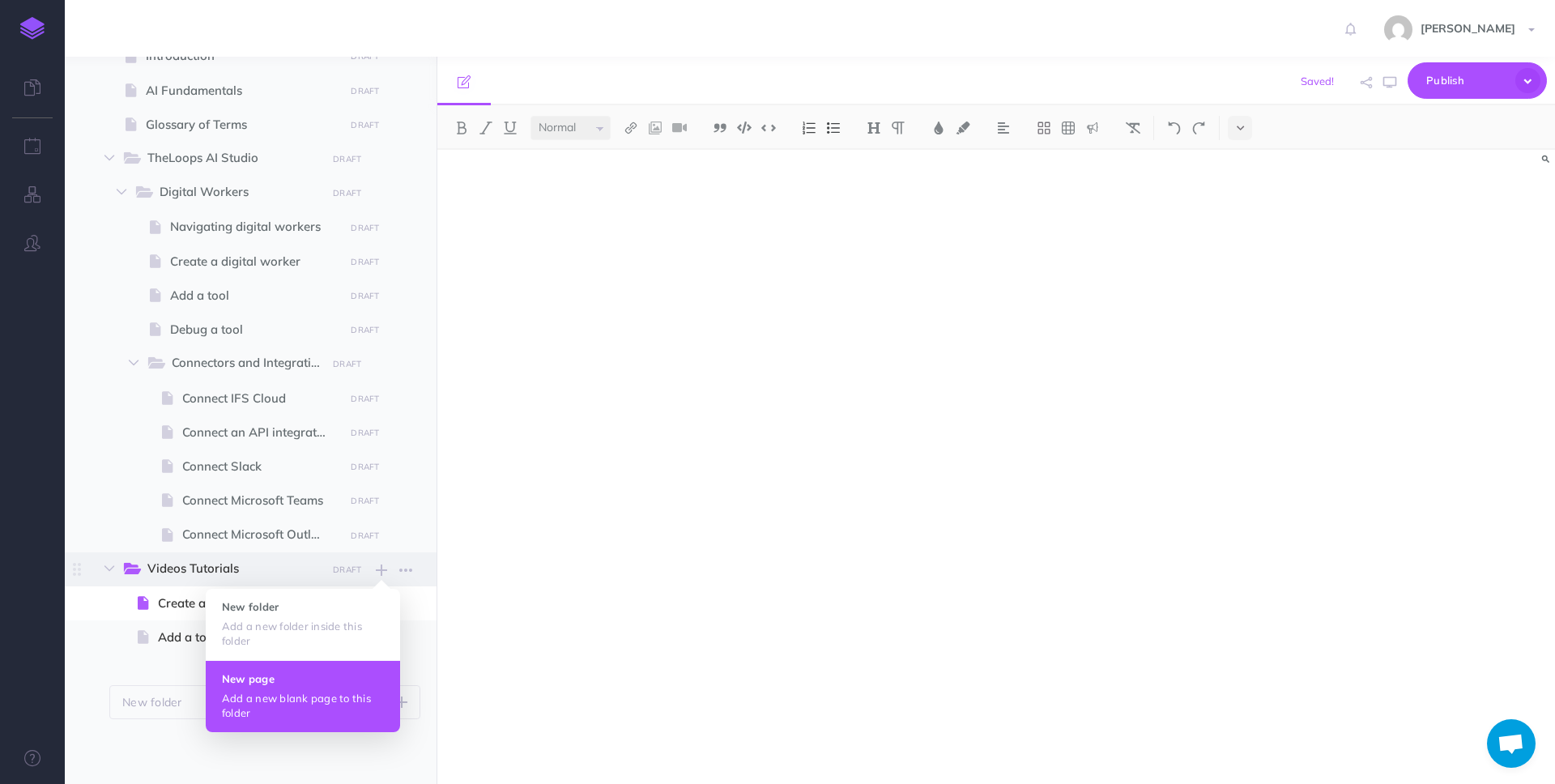
click at [307, 688] on button "New page Add a new blank page to this folder" at bounding box center [303, 696] width 194 height 72
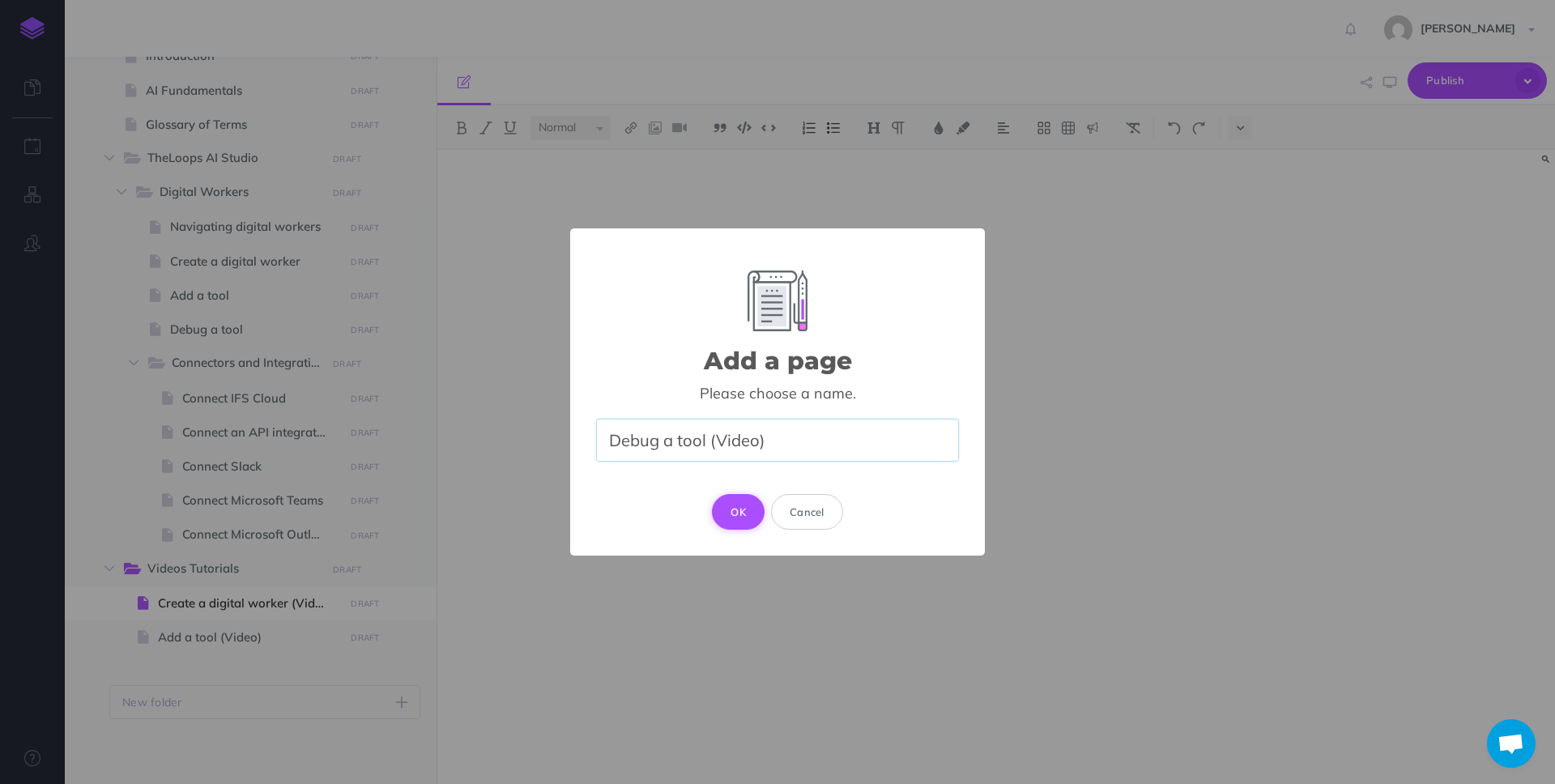
type input "Debug a tool (Video)"
click at [752, 501] on button "OK" at bounding box center [738, 511] width 52 height 35
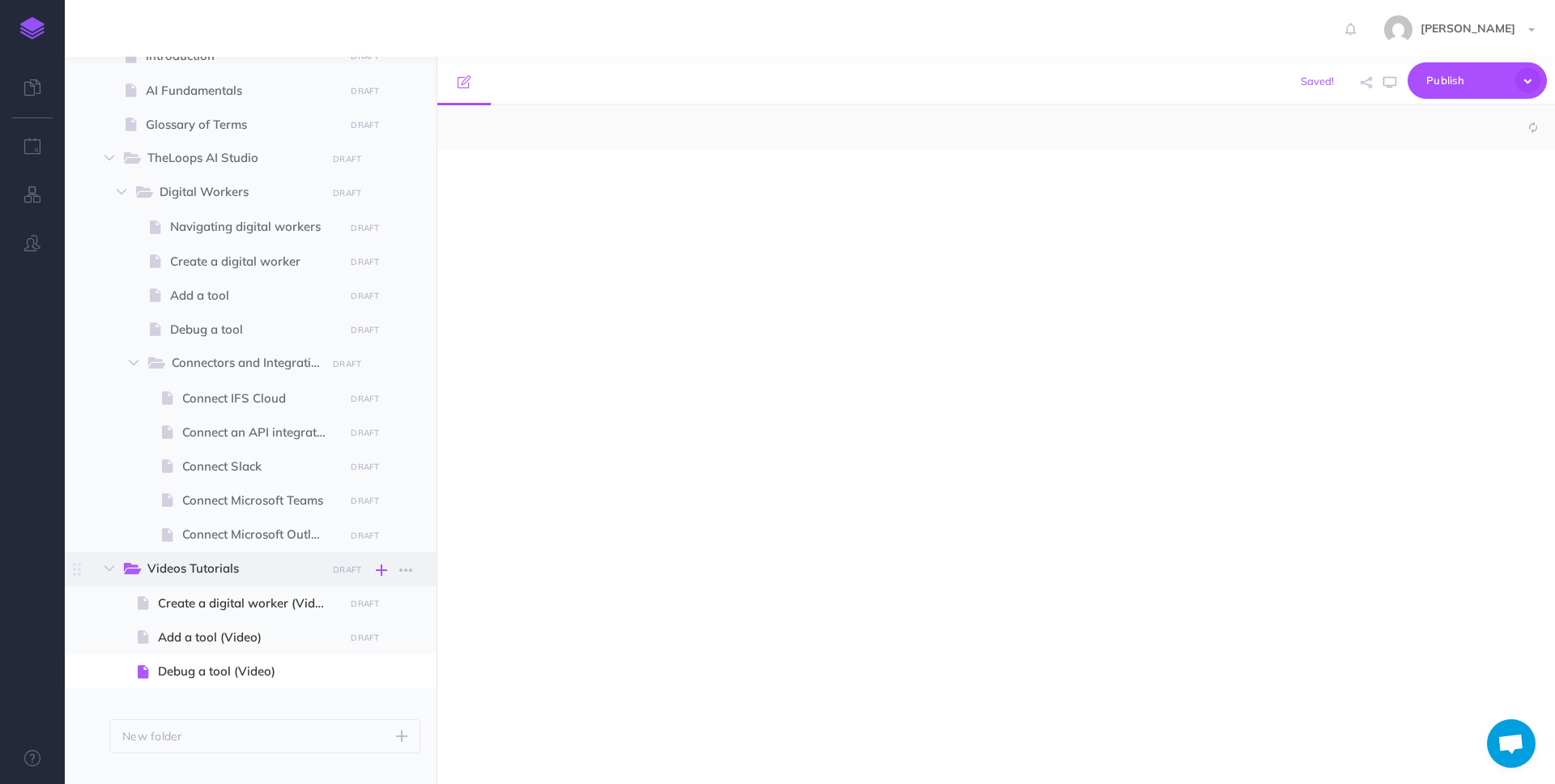
select select "null"
click at [212, 672] on span "Debug a tool (Video)" at bounding box center [248, 671] width 182 height 19
click at [674, 408] on div at bounding box center [829, 458] width 782 height 617
click at [218, 624] on span at bounding box center [250, 637] width 372 height 34
click at [216, 629] on span "Add a tool (Video)" at bounding box center [248, 637] width 182 height 19
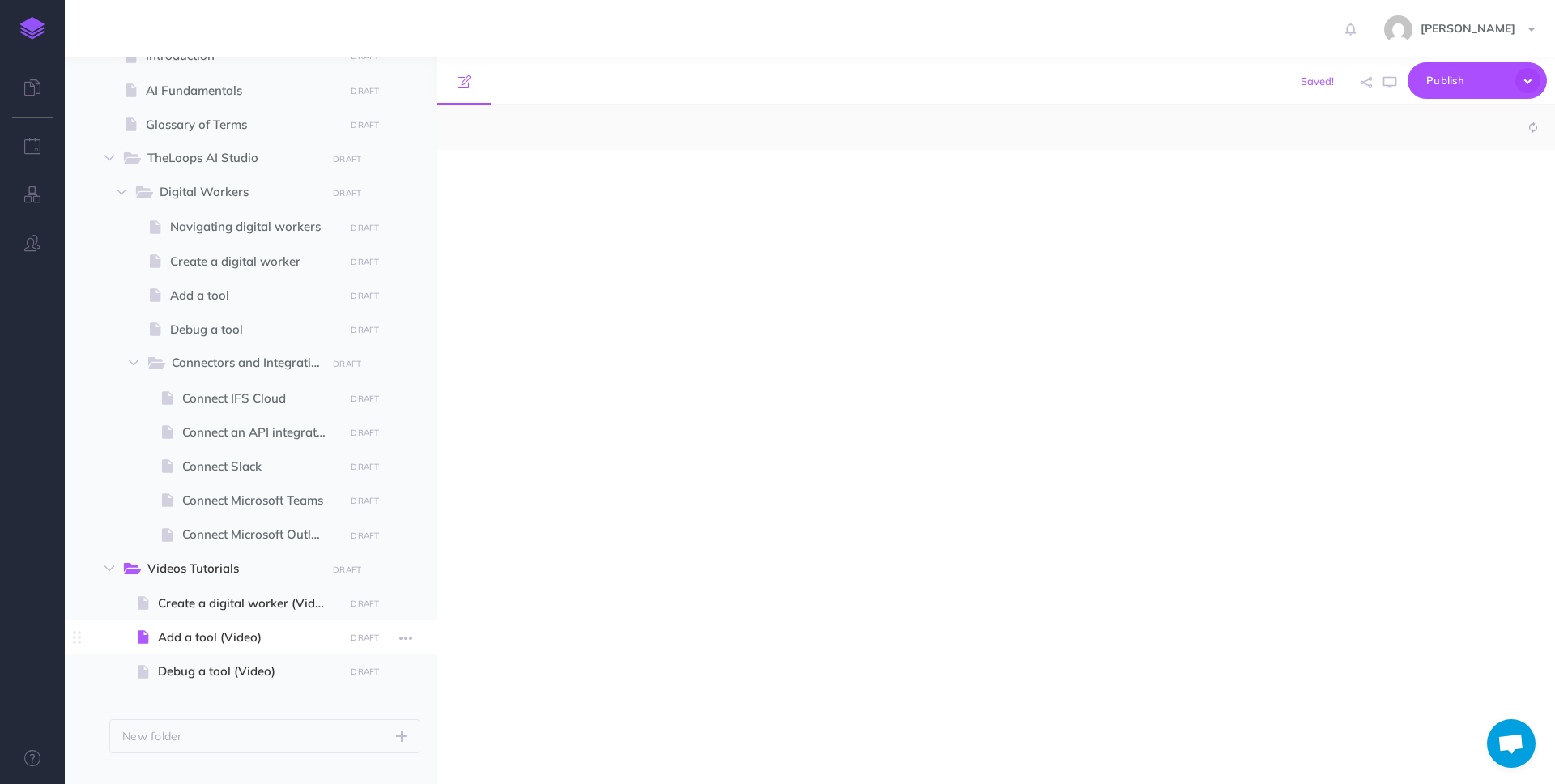
select select "null"
click at [606, 670] on div at bounding box center [829, 458] width 782 height 617
click at [381, 572] on icon "button" at bounding box center [382, 570] width 11 height 19
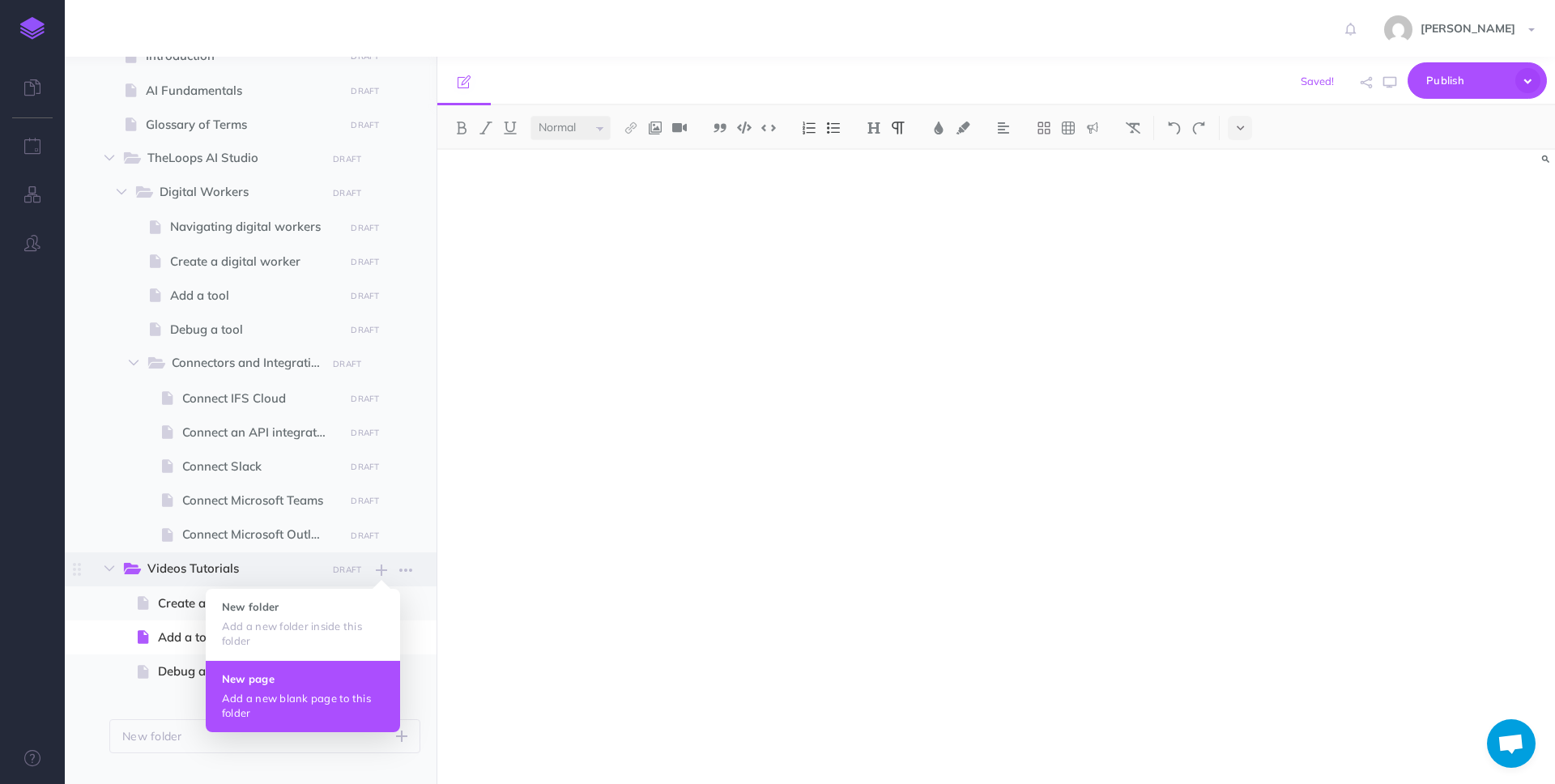
click at [295, 693] on p "Add a new blank page to this folder" at bounding box center [303, 705] width 162 height 29
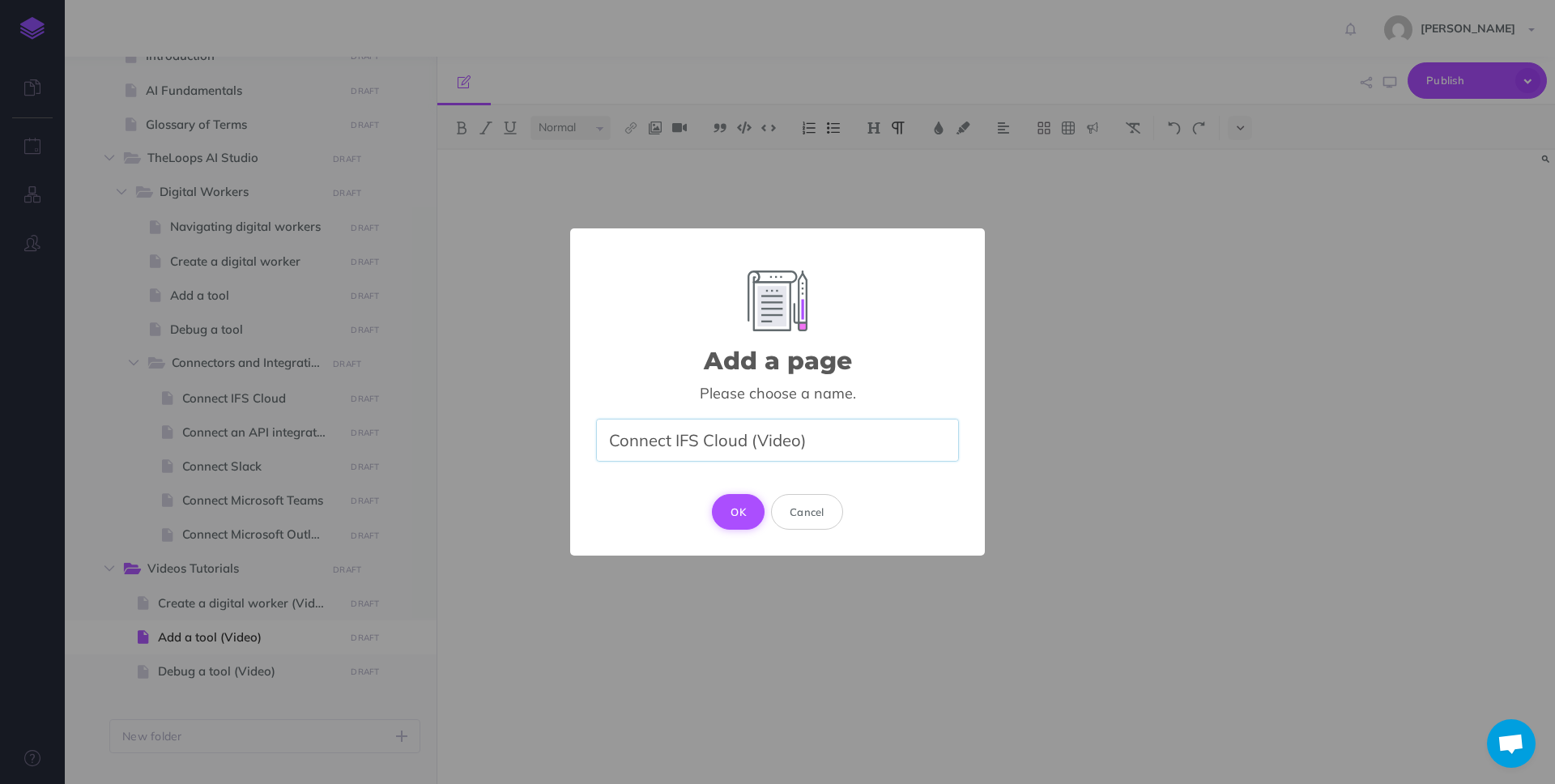
type input "Connect IFS Cloud (Video)"
click at [743, 514] on button "OK" at bounding box center [738, 511] width 52 height 35
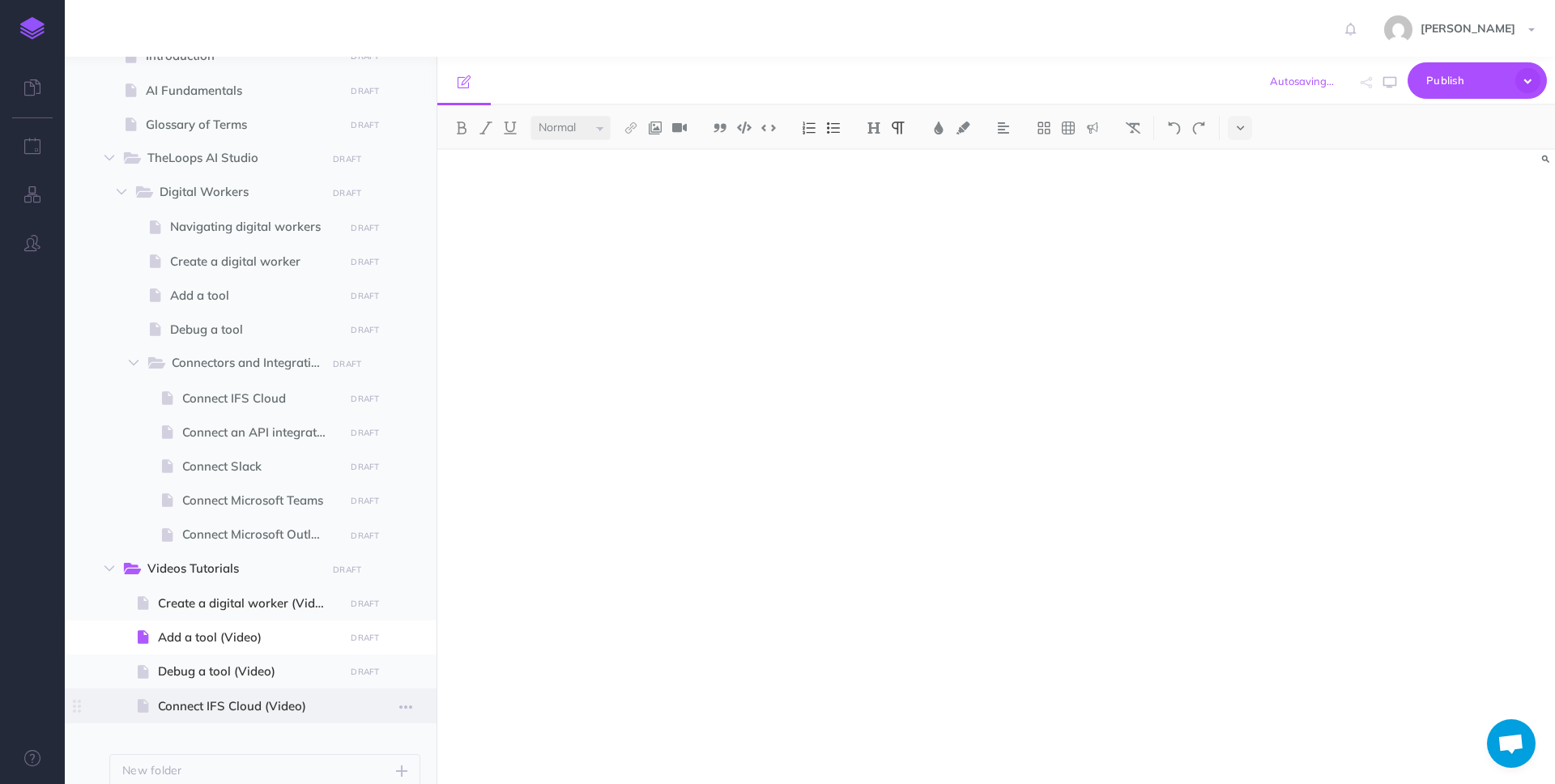
click at [215, 709] on span "Connect IFS Cloud (Video)" at bounding box center [248, 706] width 182 height 19
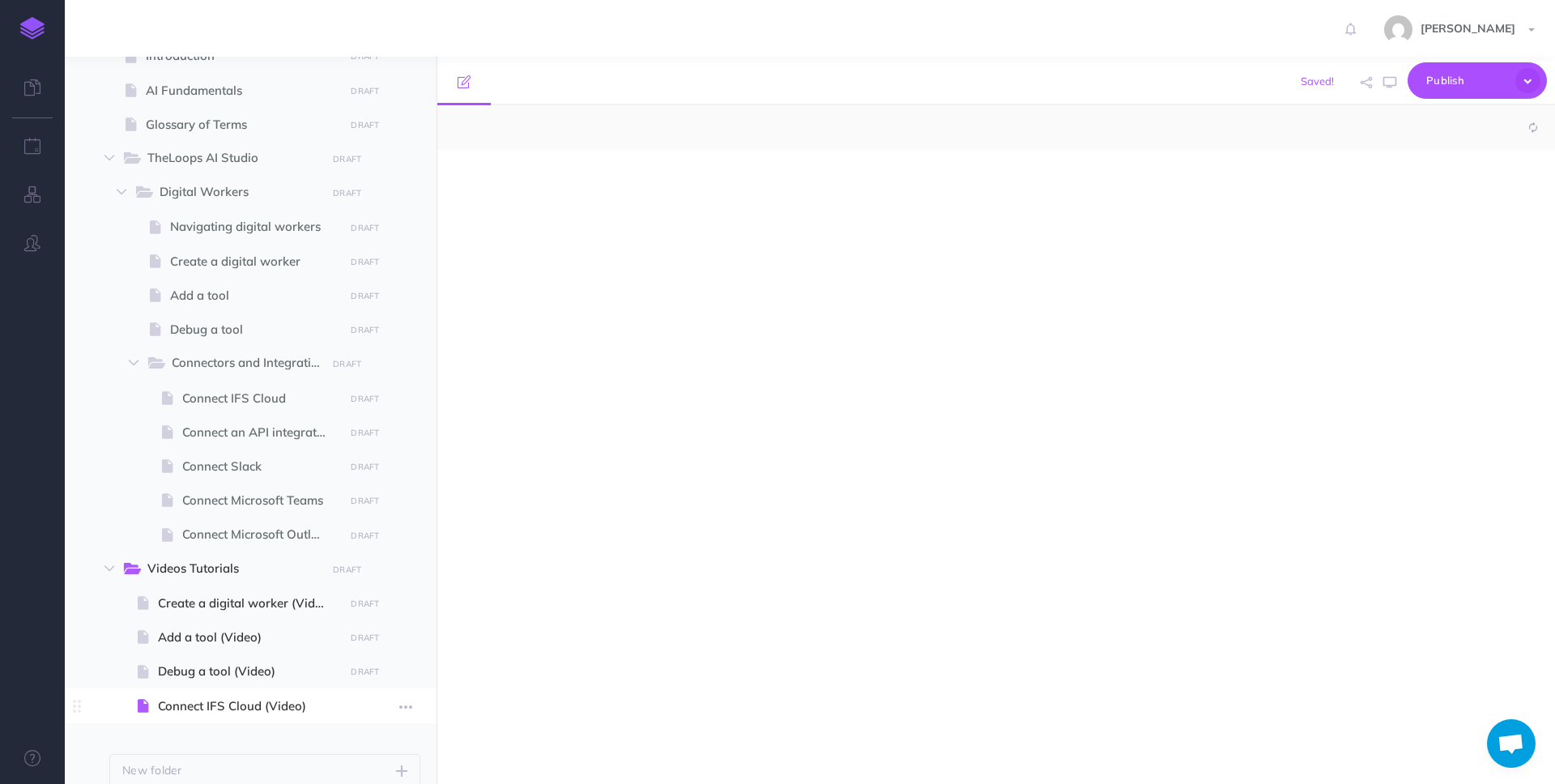
select select "null"
click at [633, 426] on div at bounding box center [829, 458] width 782 height 617
click at [376, 568] on icon "button" at bounding box center [382, 570] width 11 height 19
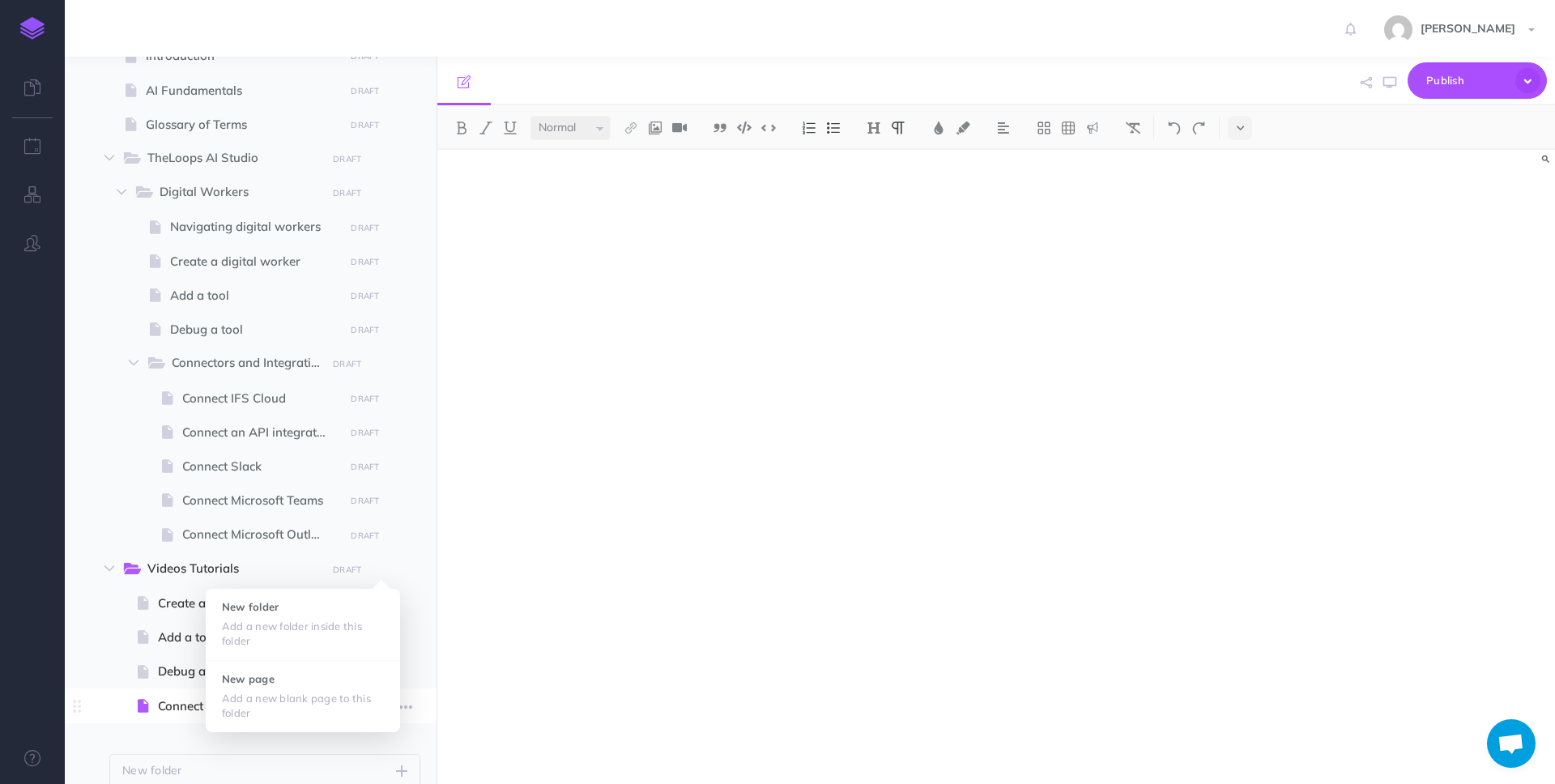
click at [181, 698] on span "Connect IFS Cloud (Video)" at bounding box center [248, 706] width 182 height 19
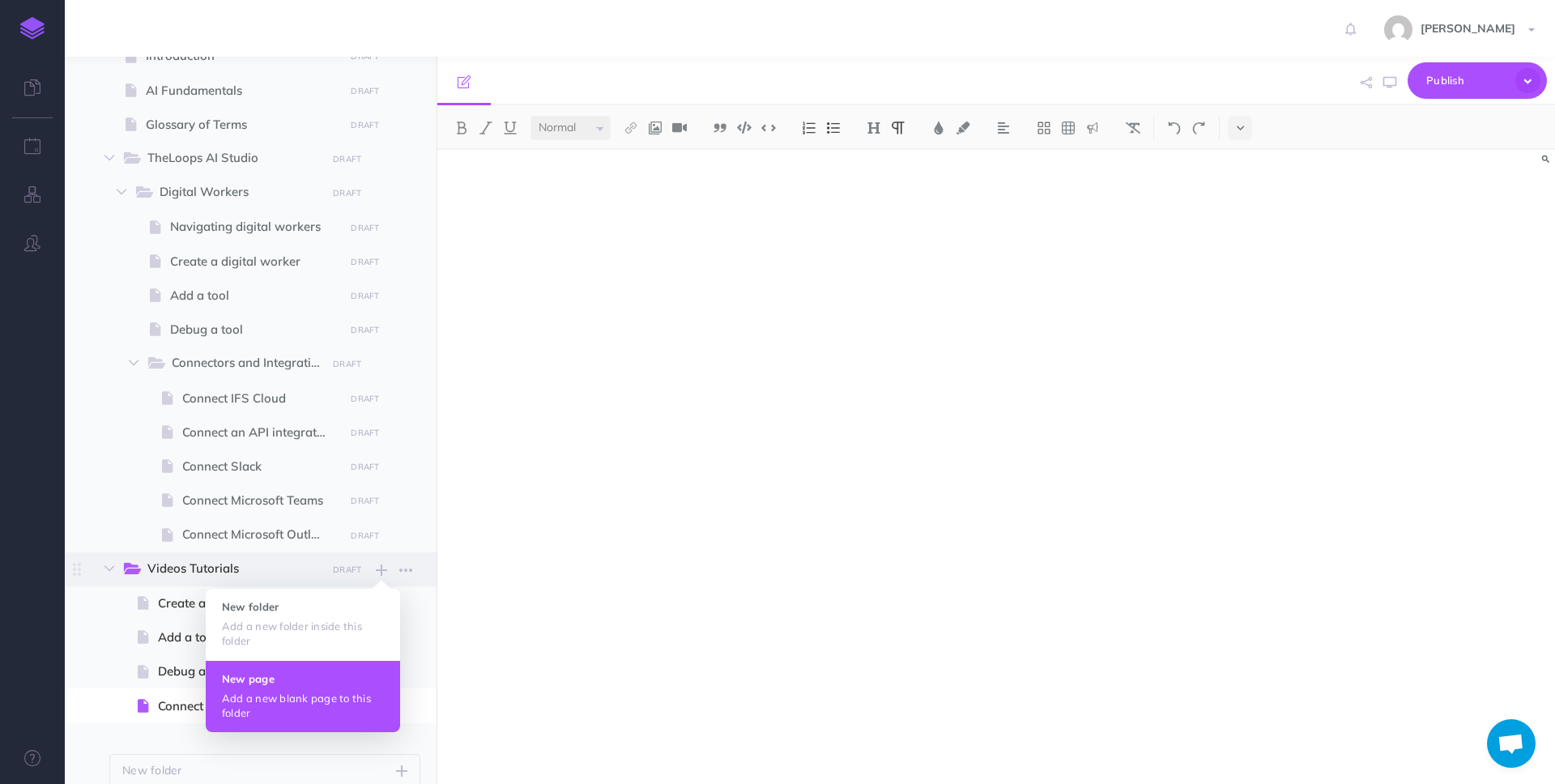
click at [301, 679] on h4 "New page" at bounding box center [303, 678] width 162 height 11
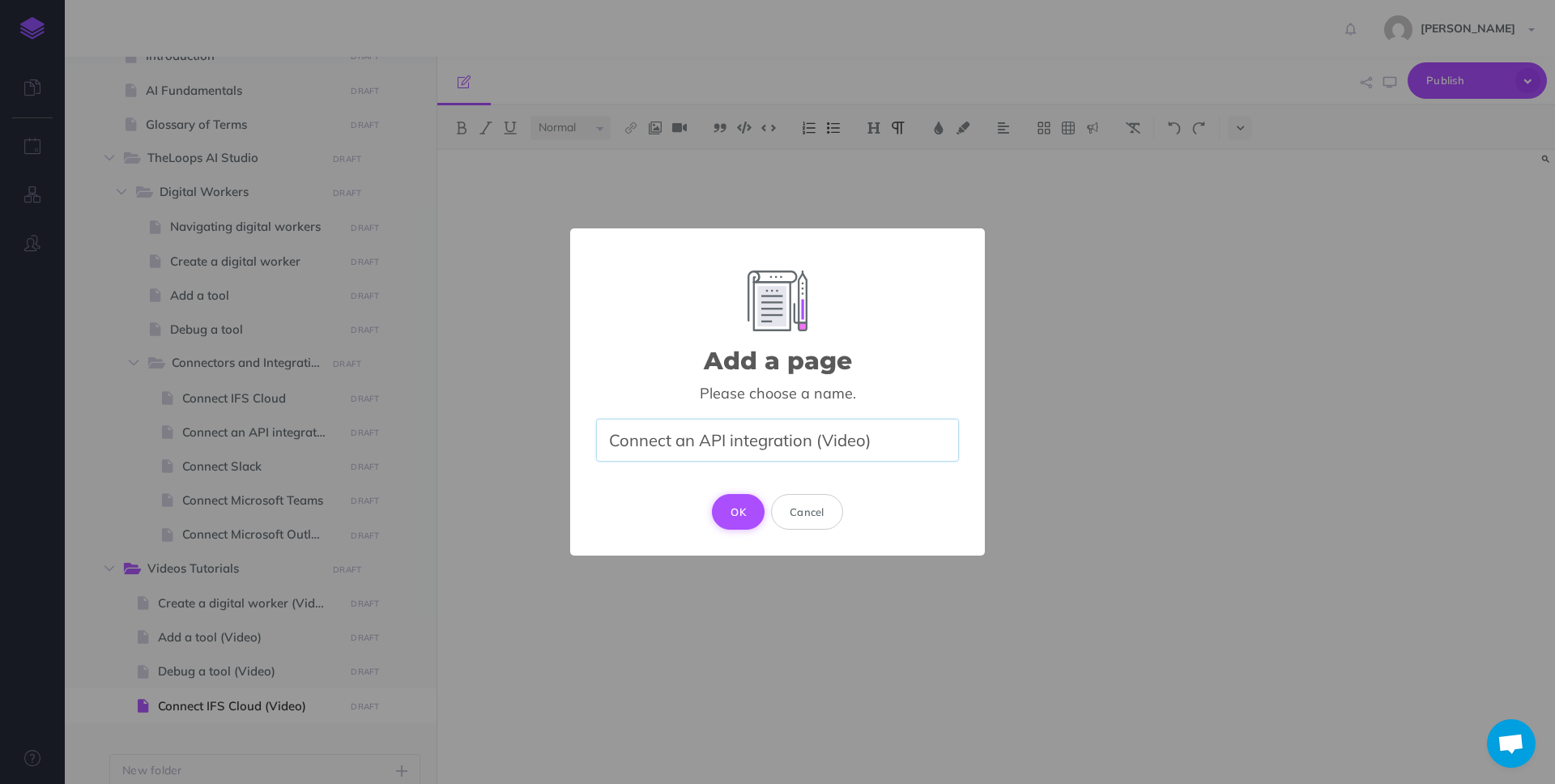
type input "Connect an API integration (Video)"
click at [739, 503] on button "OK" at bounding box center [738, 511] width 52 height 35
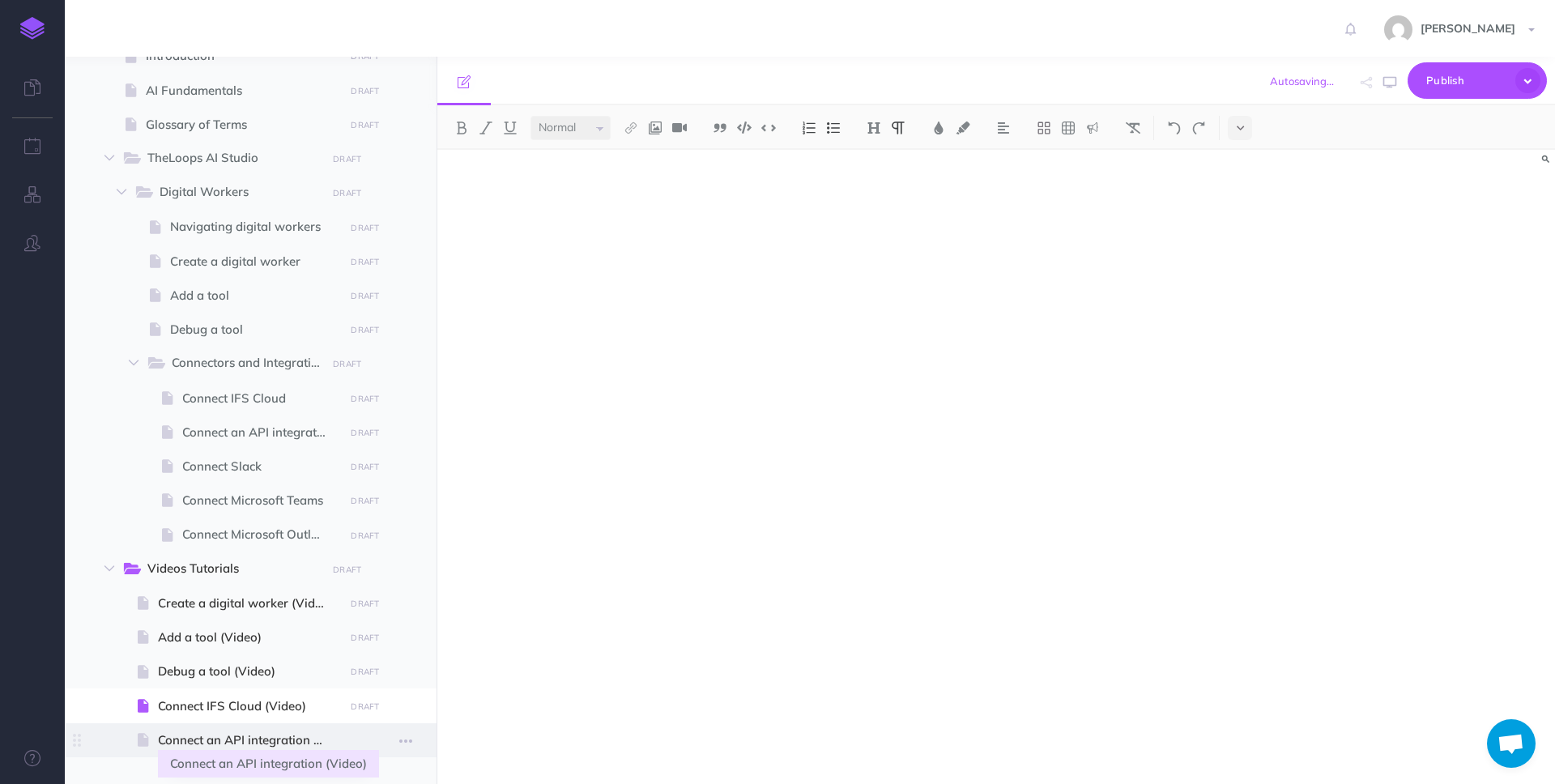
click at [217, 743] on span "Connect an API integration (Video)" at bounding box center [248, 740] width 182 height 19
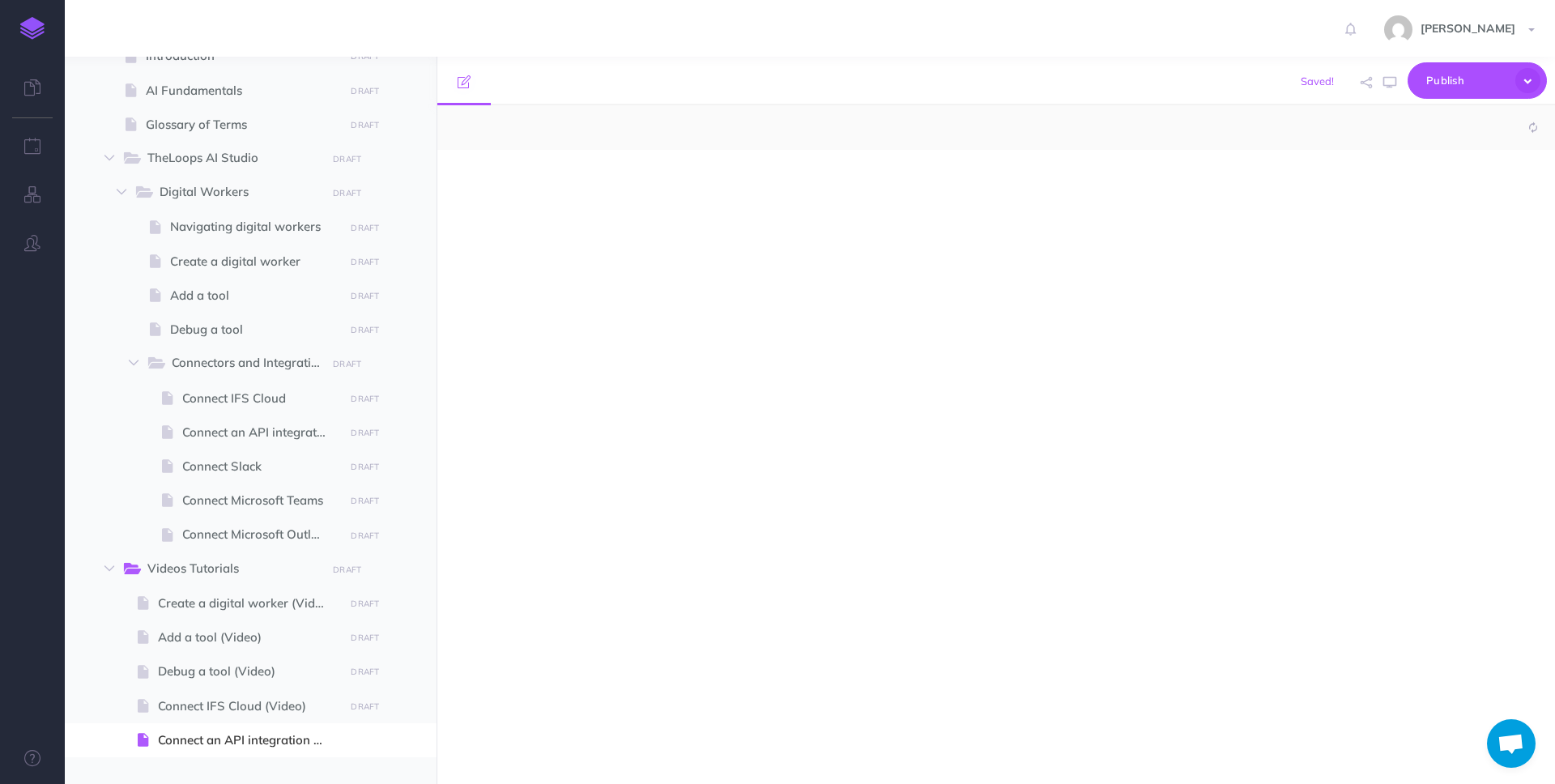
select select "null"
click at [554, 434] on div at bounding box center [829, 458] width 782 height 617
